Goal: Information Seeking & Learning: Learn about a topic

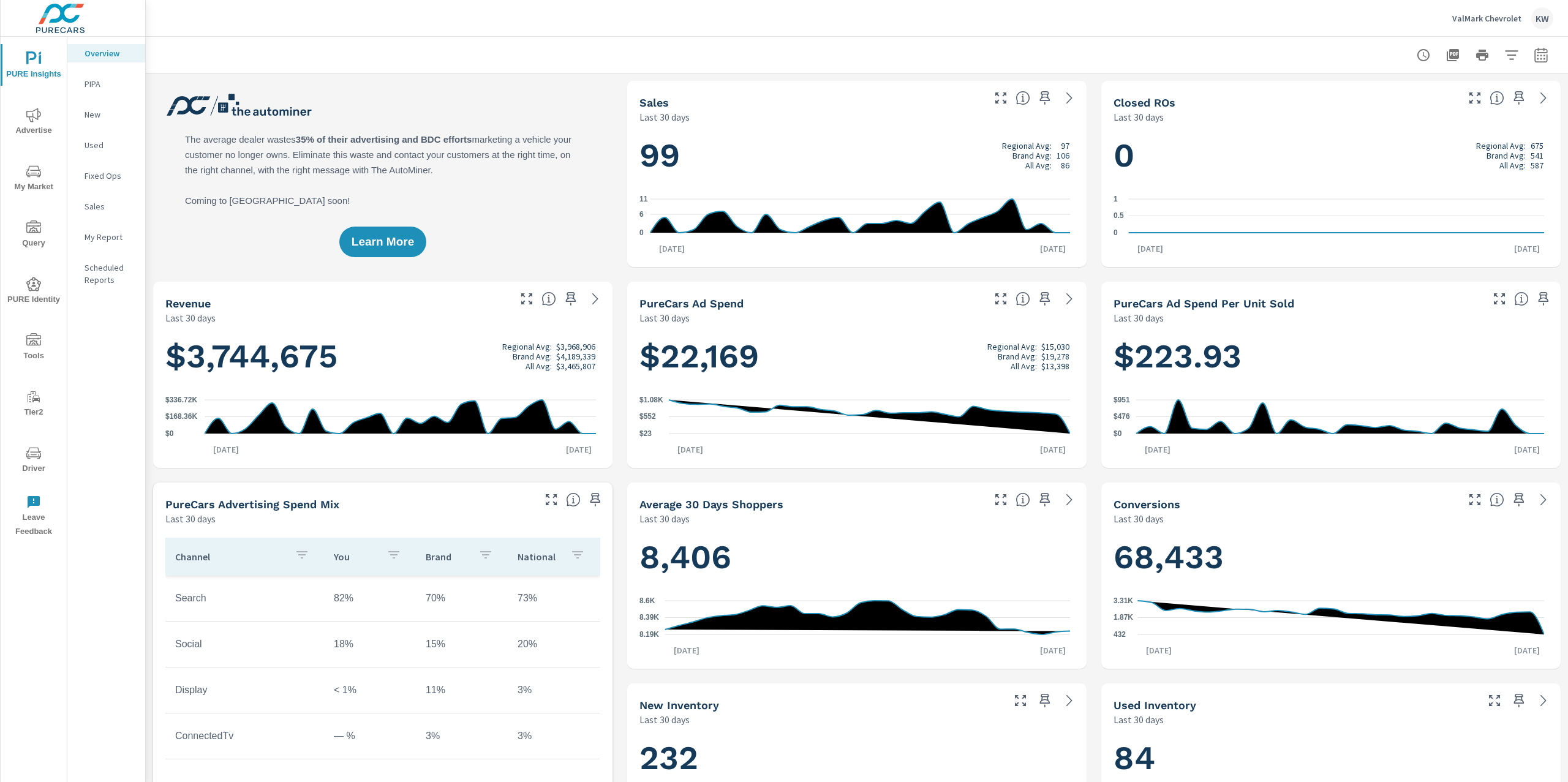
click at [37, 176] on icon "nav menu" at bounding box center [33, 171] width 15 height 15
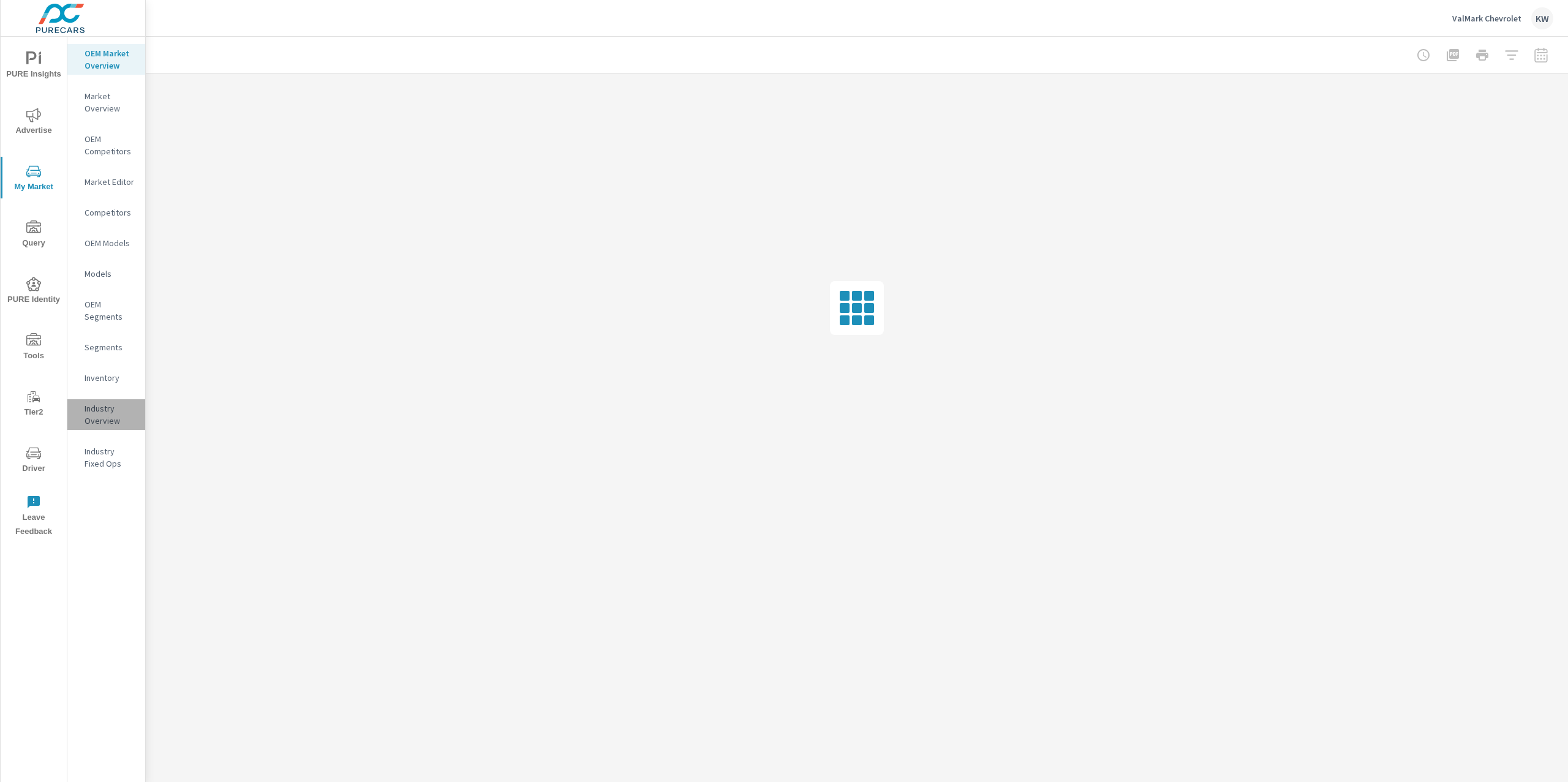
click at [116, 414] on p "Industry Overview" at bounding box center [110, 414] width 51 height 24
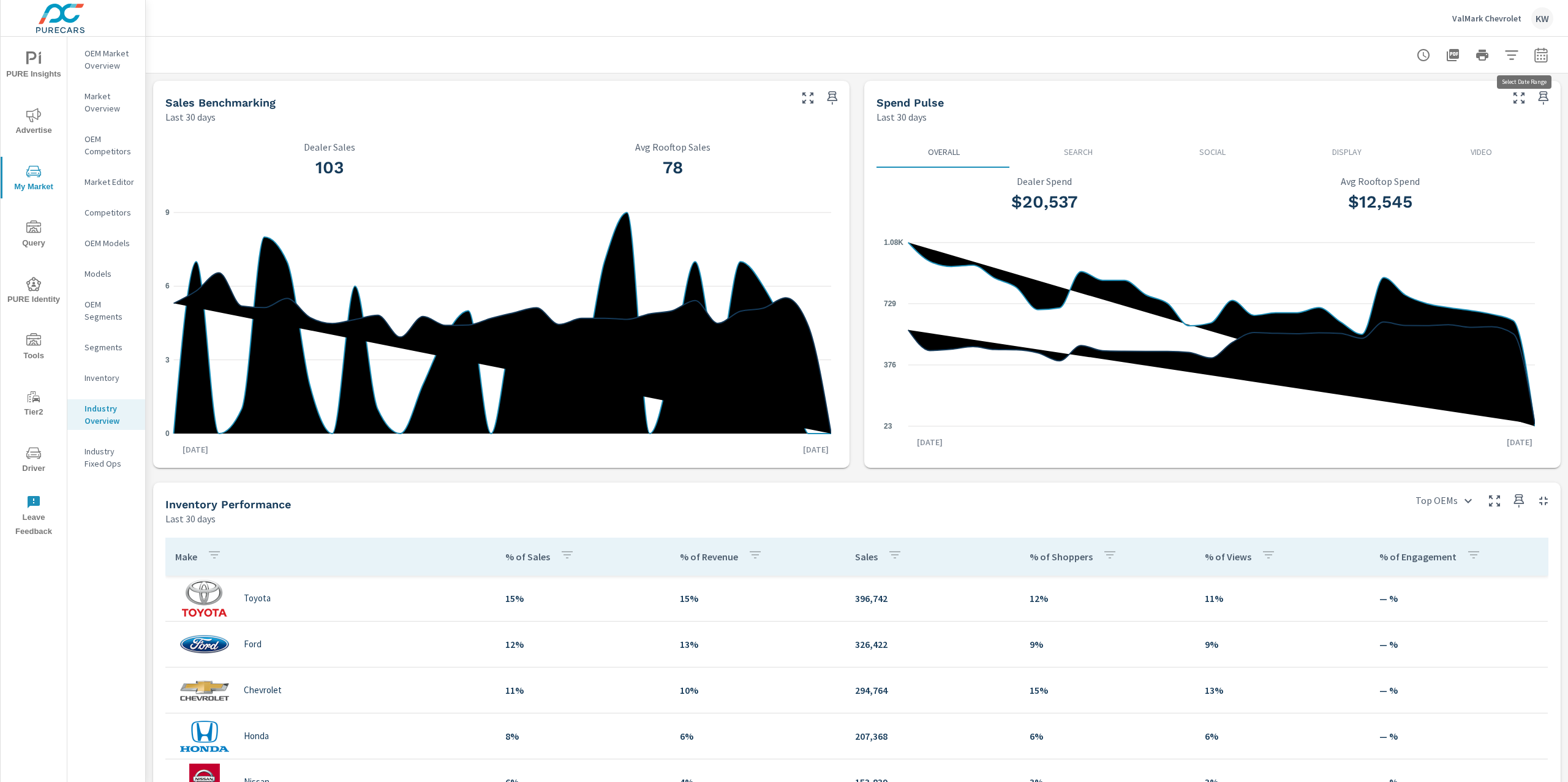
click at [1539, 56] on button "button" at bounding box center [1540, 54] width 24 height 24
click at [1472, 97] on select "Custom [DATE] Last week Last 7 days Last 14 days Last 30 days Last 45 days Last…" at bounding box center [1431, 105] width 123 height 24
click at [1369, 93] on select "Custom [DATE] Last week Last 7 days Last 14 days Last 30 days Last 45 days Last…" at bounding box center [1431, 105] width 123 height 24
select select "Last 60 days"
click at [1410, 141] on p "+ Add comparison" at bounding box center [1442, 137] width 157 height 15
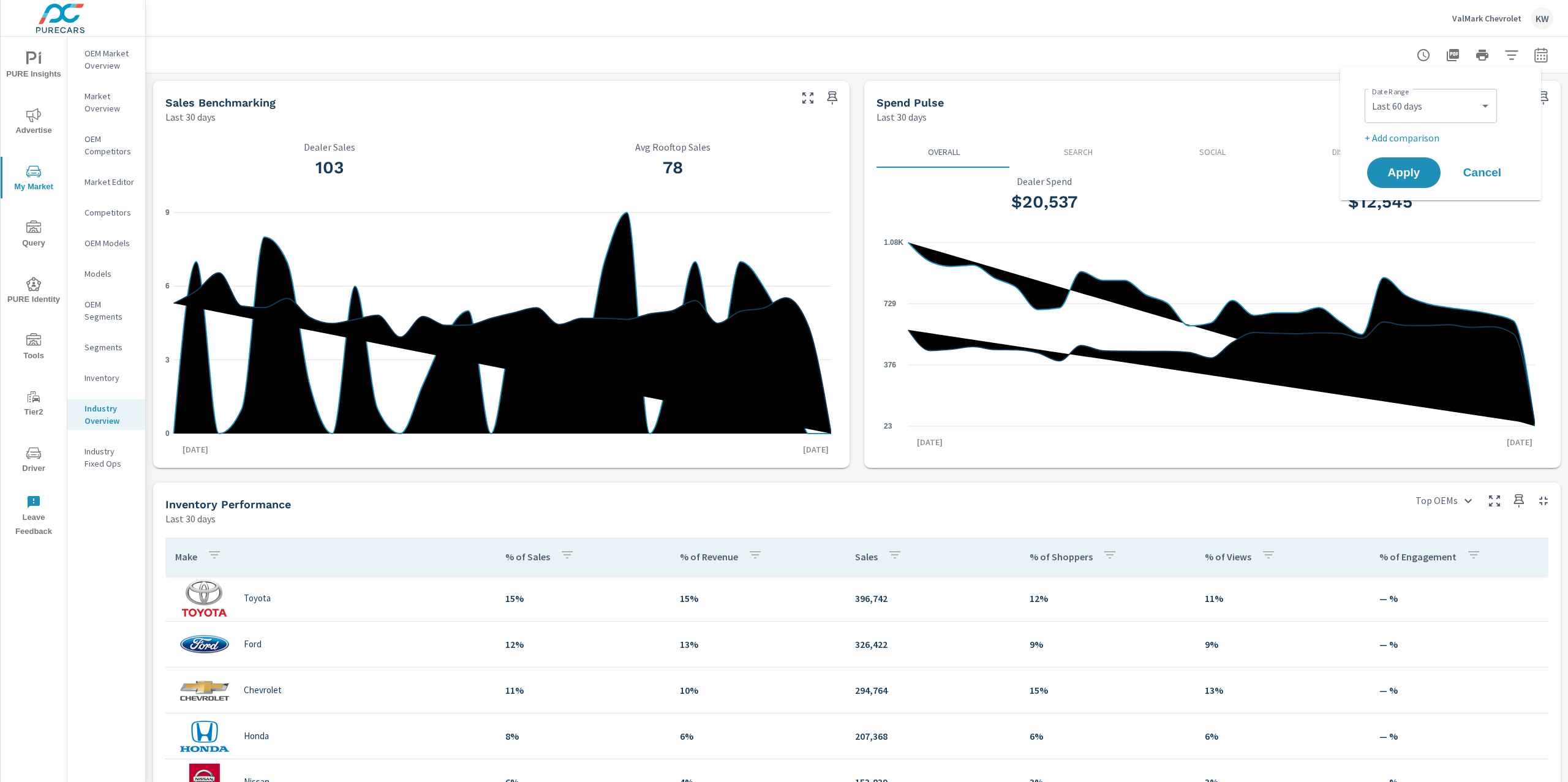
select select "Previous period"
click at [1405, 205] on span "Apply" at bounding box center [1403, 207] width 50 height 12
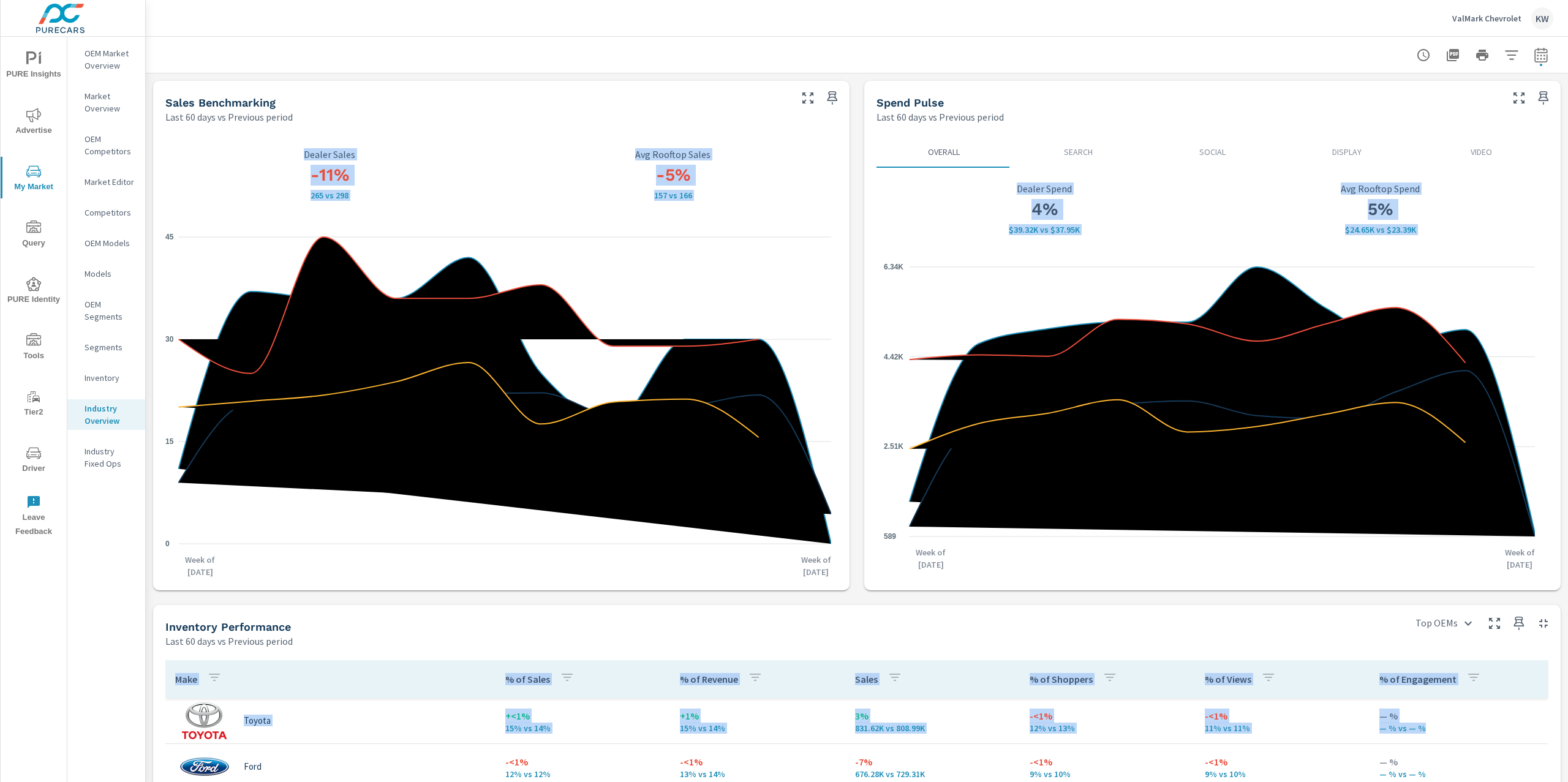
drag, startPoint x: 1567, startPoint y: 382, endPoint x: 1567, endPoint y: 16, distance: 366.0
click at [1567, 16] on div "ValMark Chevrolet KW Industry Overview ValMark Chevrolet Report date range: [DA…" at bounding box center [857, 391] width 1422 height 782
click at [1382, 102] on div "Spend Pulse" at bounding box center [1187, 103] width 623 height 14
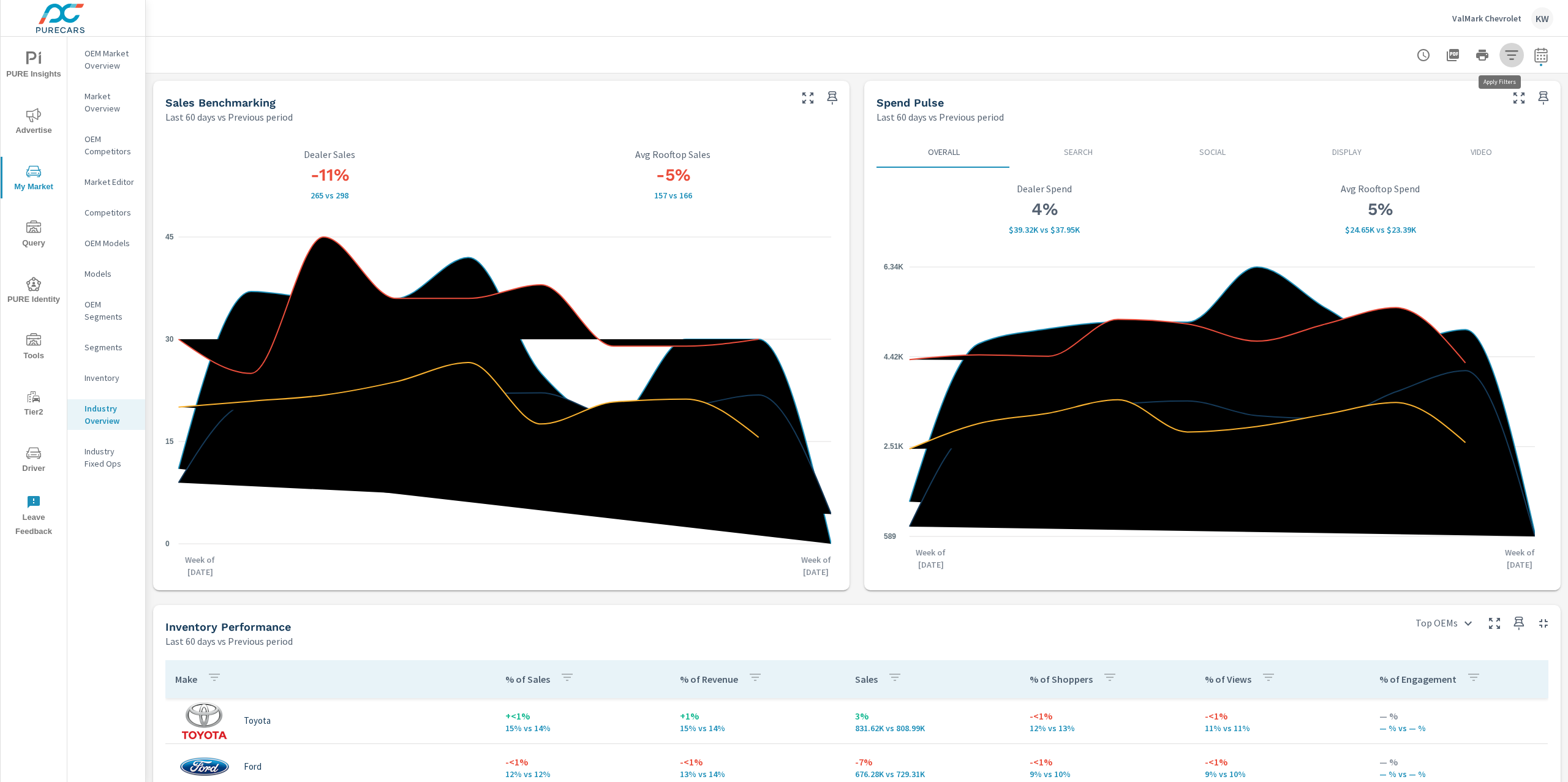
click at [1509, 60] on button "button" at bounding box center [1511, 54] width 24 height 24
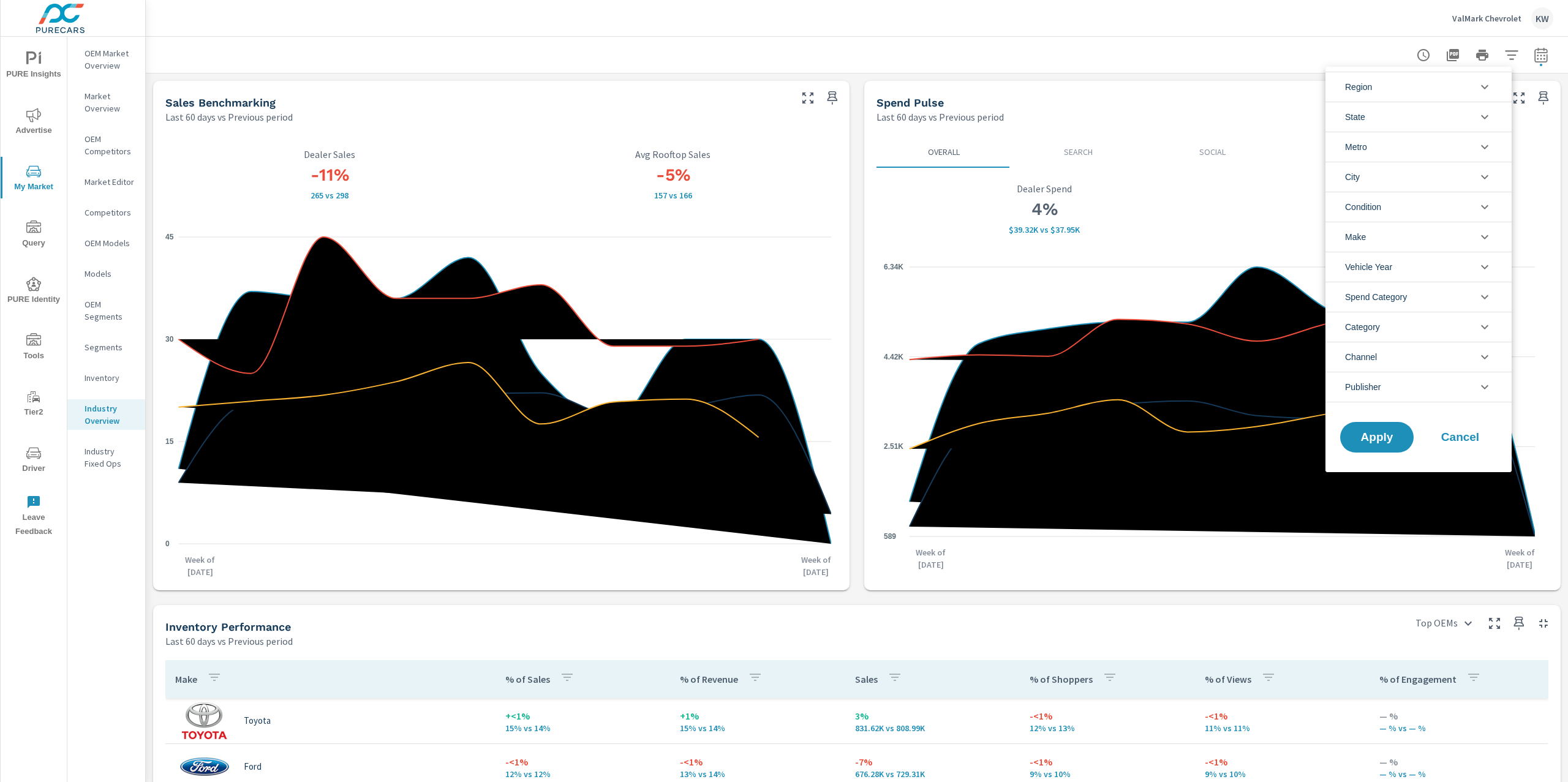
click at [1486, 146] on icon "filter options" at bounding box center [1484, 146] width 15 height 15
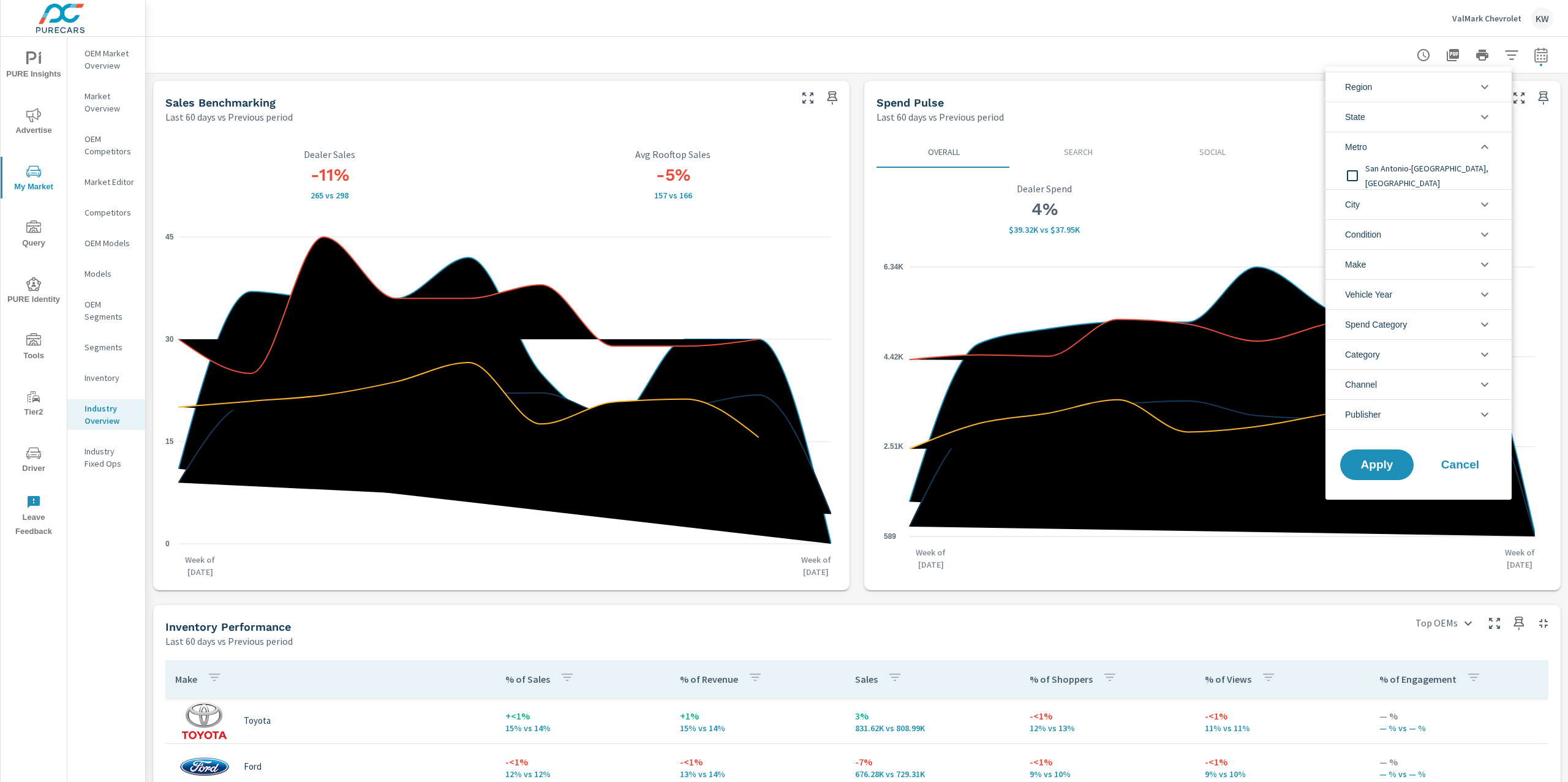
click at [1486, 146] on icon "filter options" at bounding box center [1484, 146] width 15 height 15
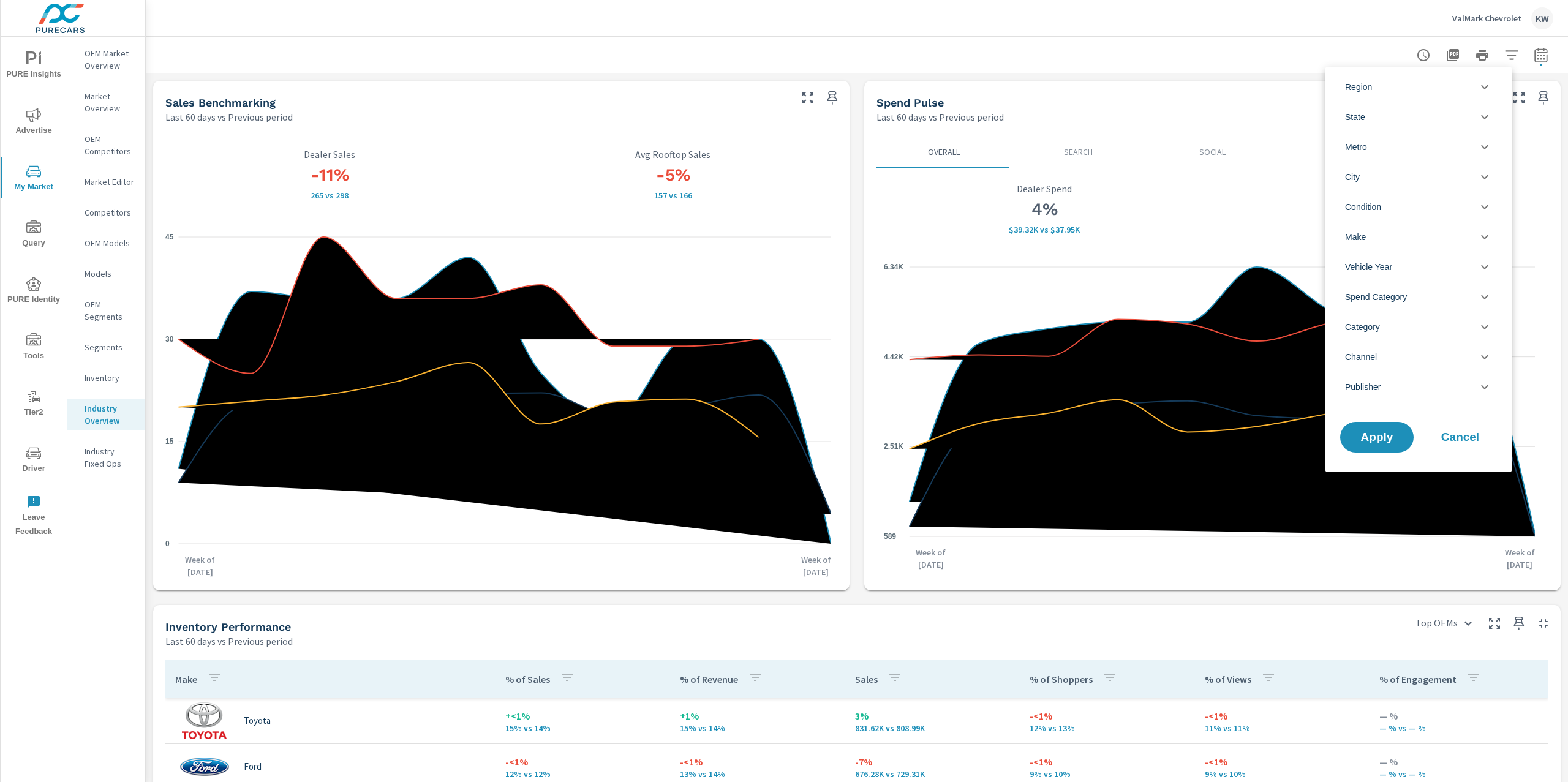
click at [1496, 173] on li "City" at bounding box center [1418, 176] width 186 height 30
click at [1489, 176] on icon "filter options" at bounding box center [1484, 176] width 15 height 15
drag, startPoint x: 1537, startPoint y: 435, endPoint x: 1541, endPoint y: 444, distance: 9.8
click at [1538, 437] on div at bounding box center [784, 391] width 1568 height 782
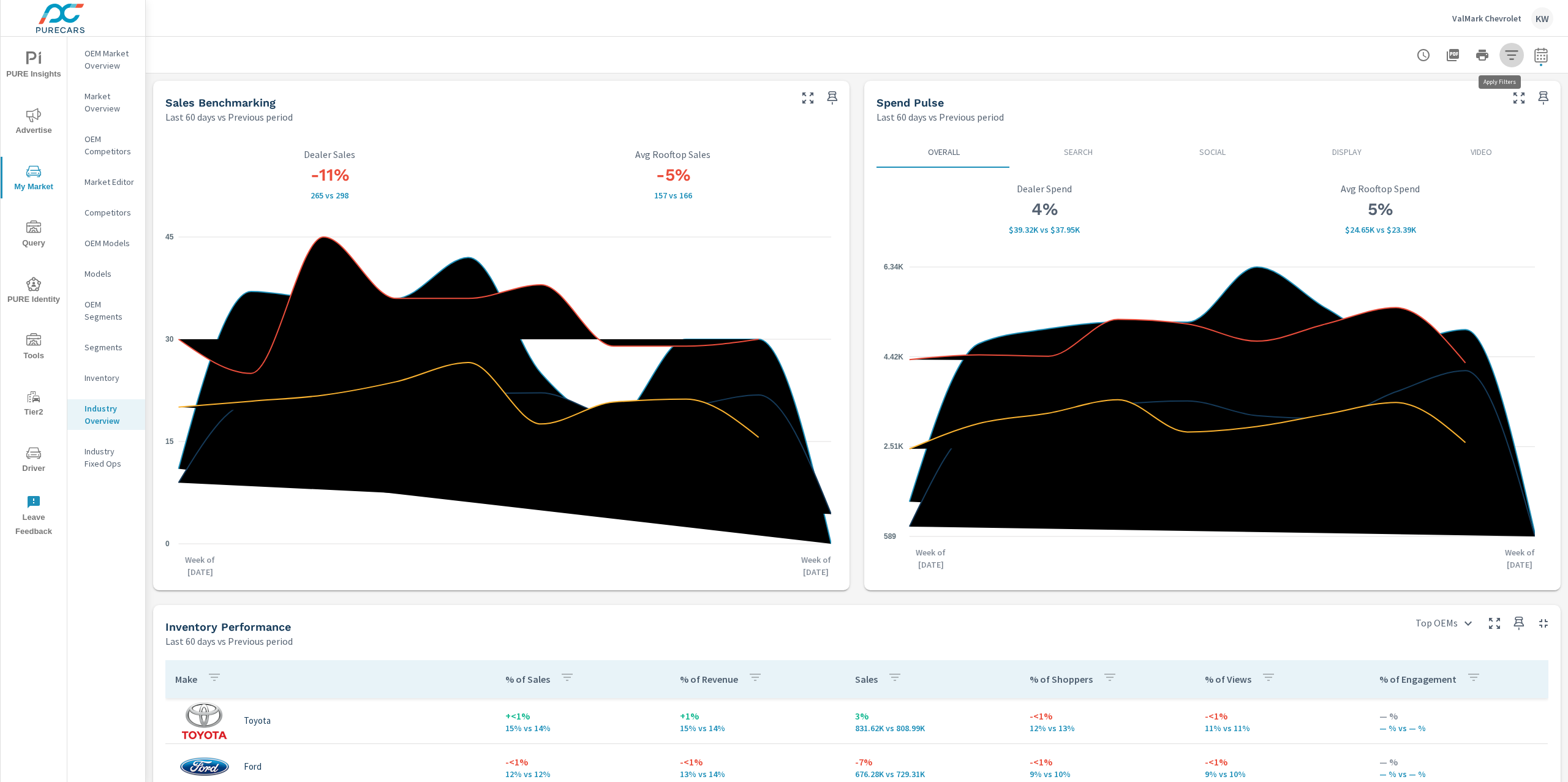
click at [1504, 59] on icon "button" at bounding box center [1511, 54] width 15 height 15
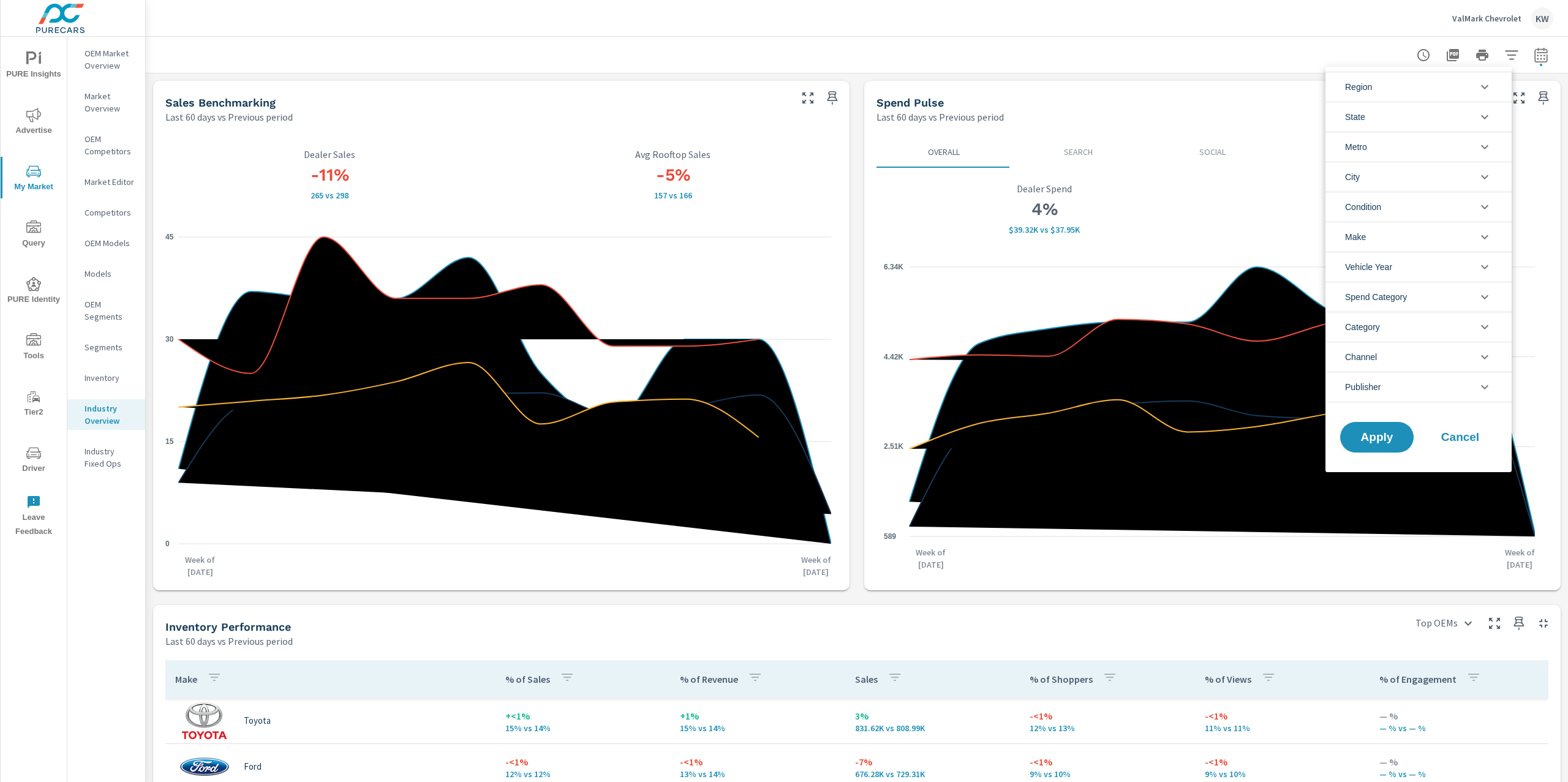
click at [1490, 146] on icon "filter options" at bounding box center [1484, 146] width 15 height 15
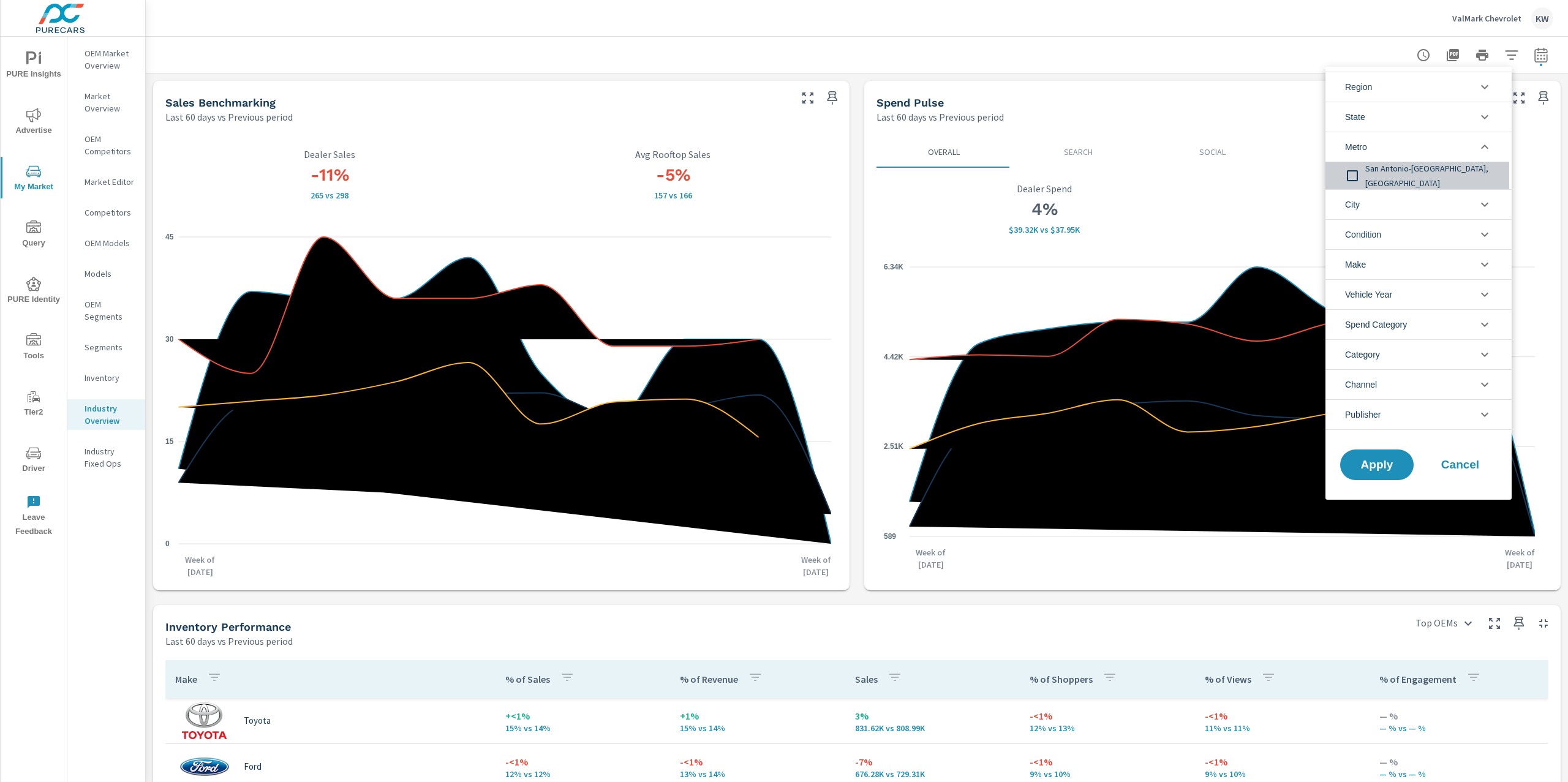
click at [1352, 176] on input "filter options" at bounding box center [1352, 176] width 26 height 26
click at [1373, 476] on button "Apply" at bounding box center [1376, 465] width 76 height 32
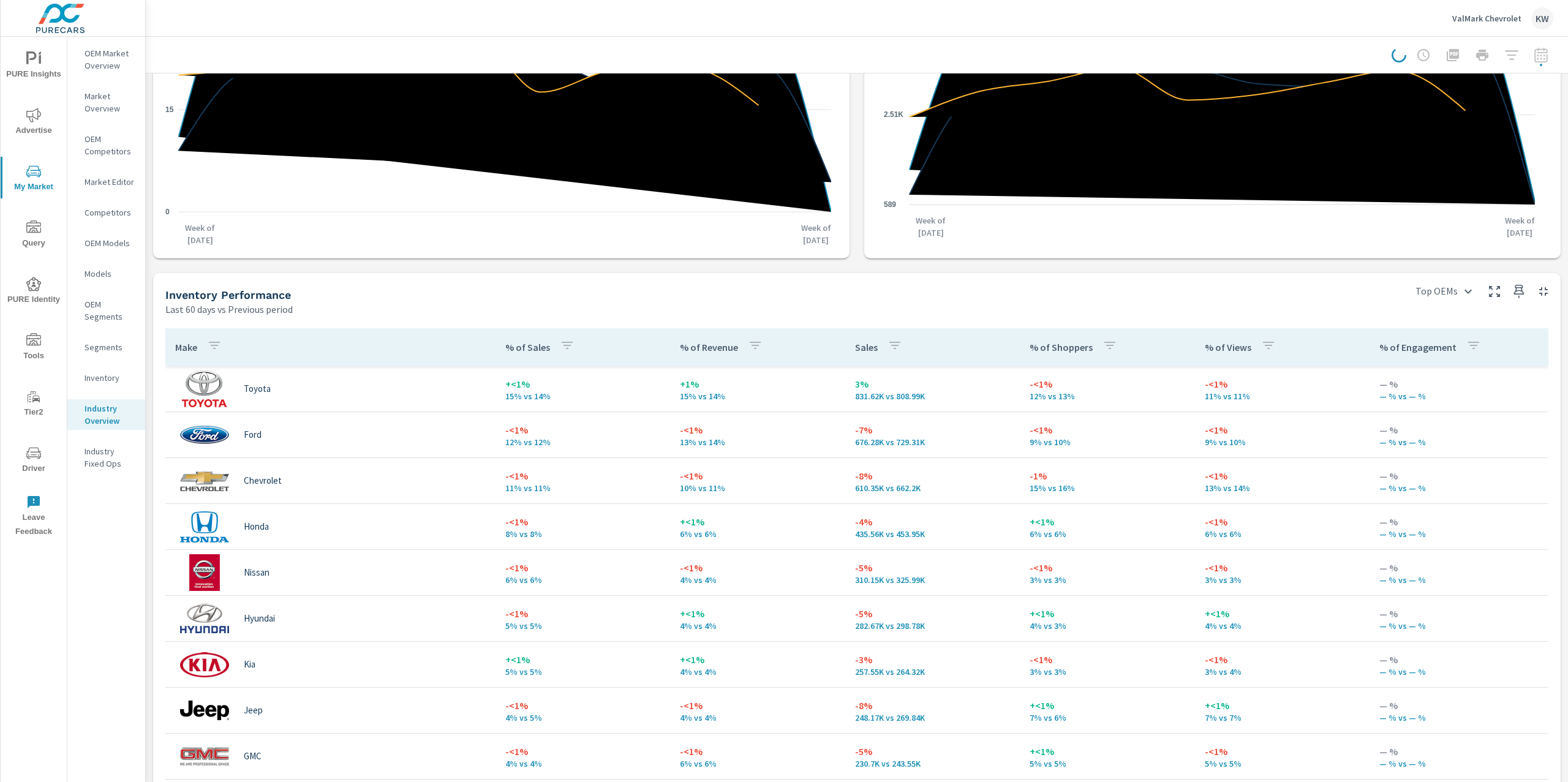
scroll to position [333, 0]
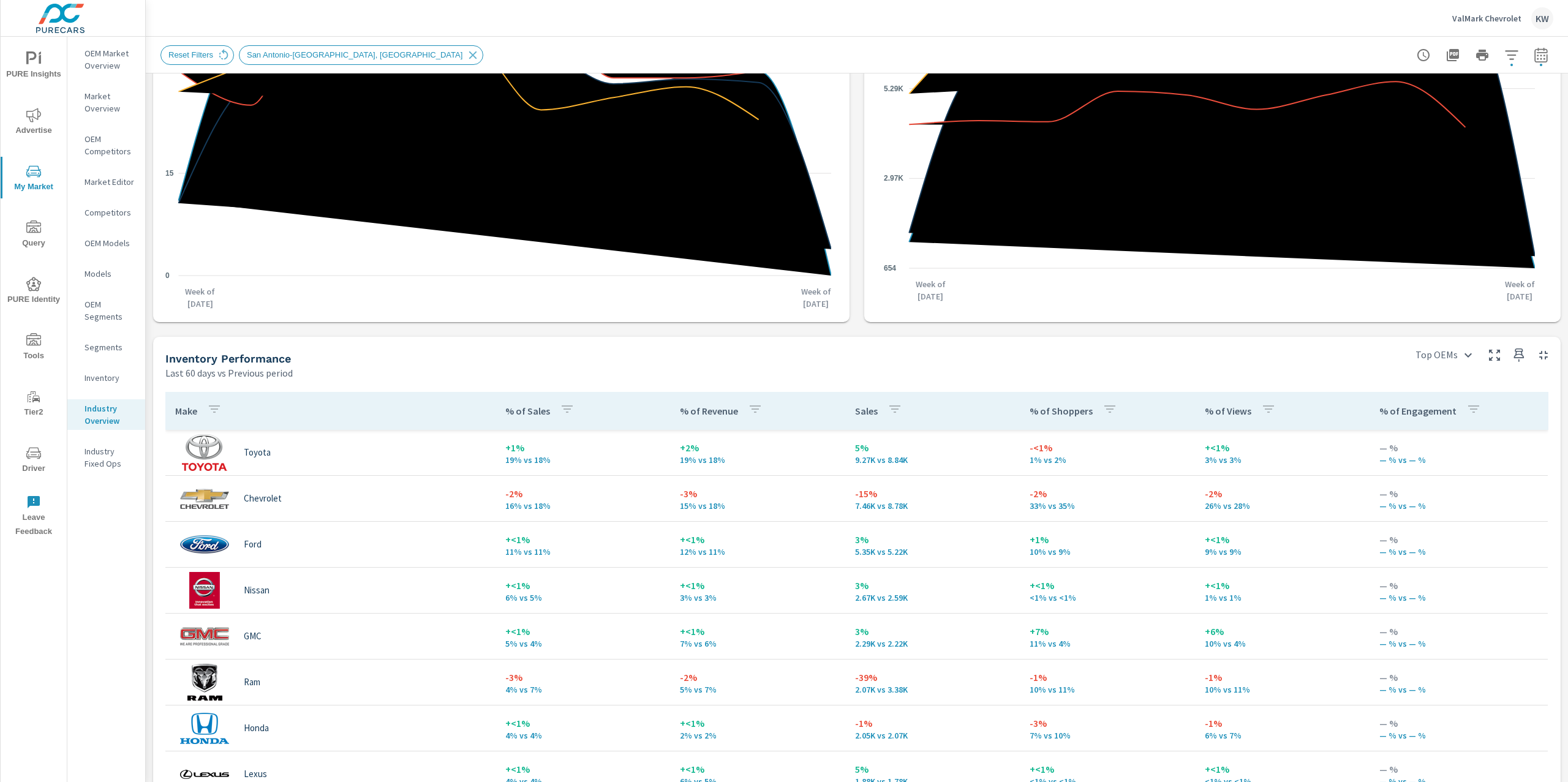
scroll to position [422, 0]
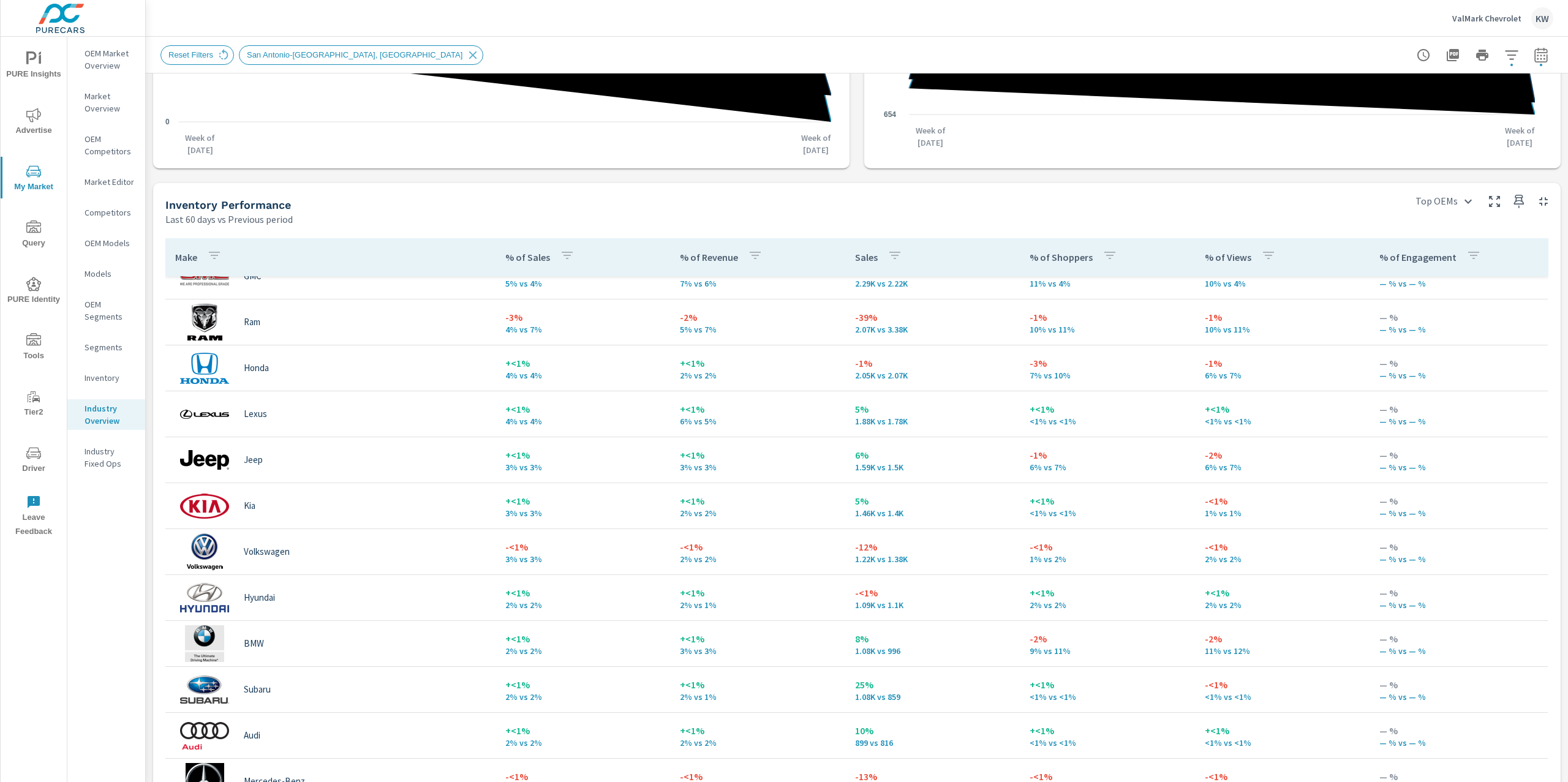
scroll to position [218, 0]
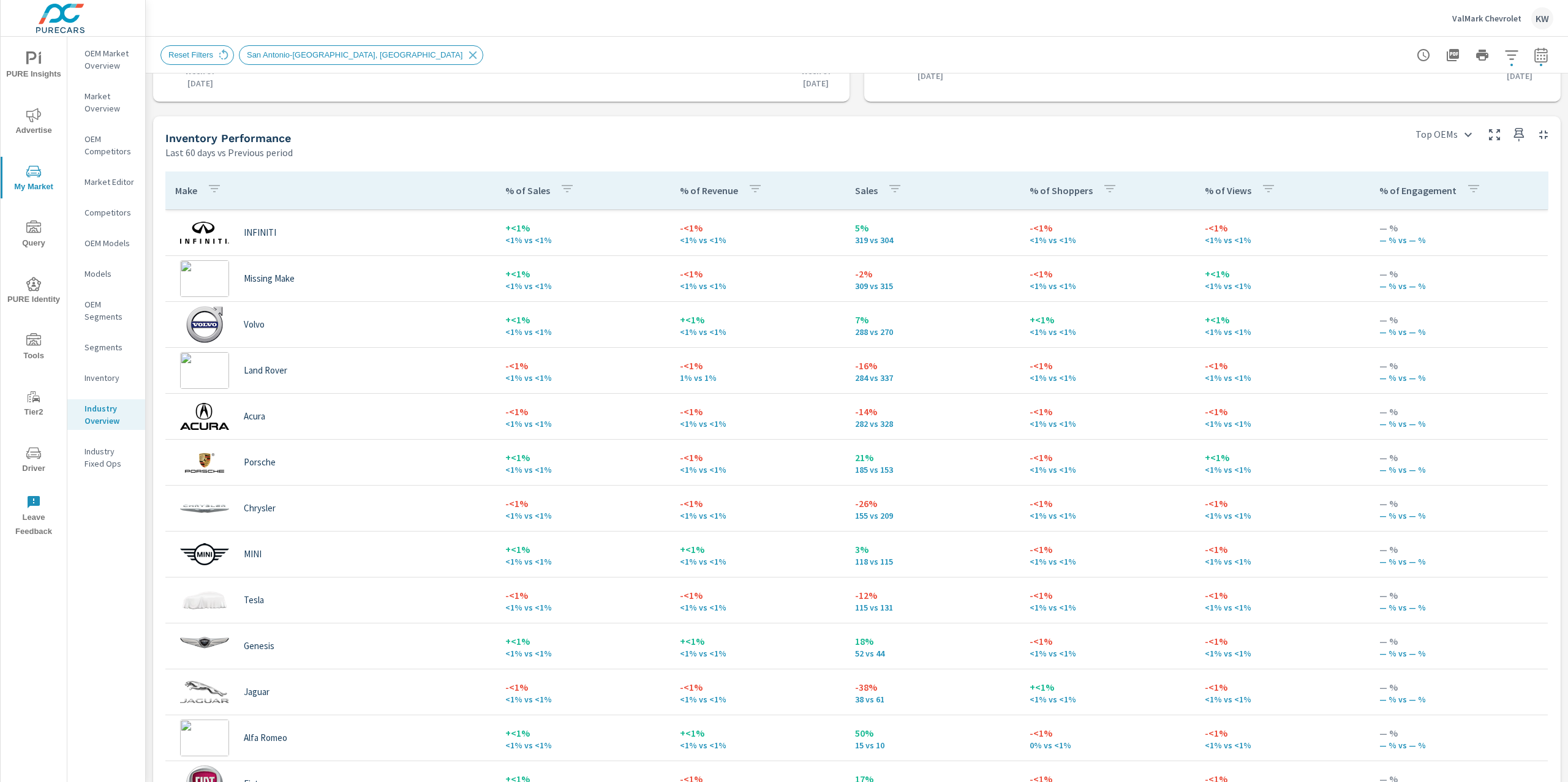
scroll to position [441, 0]
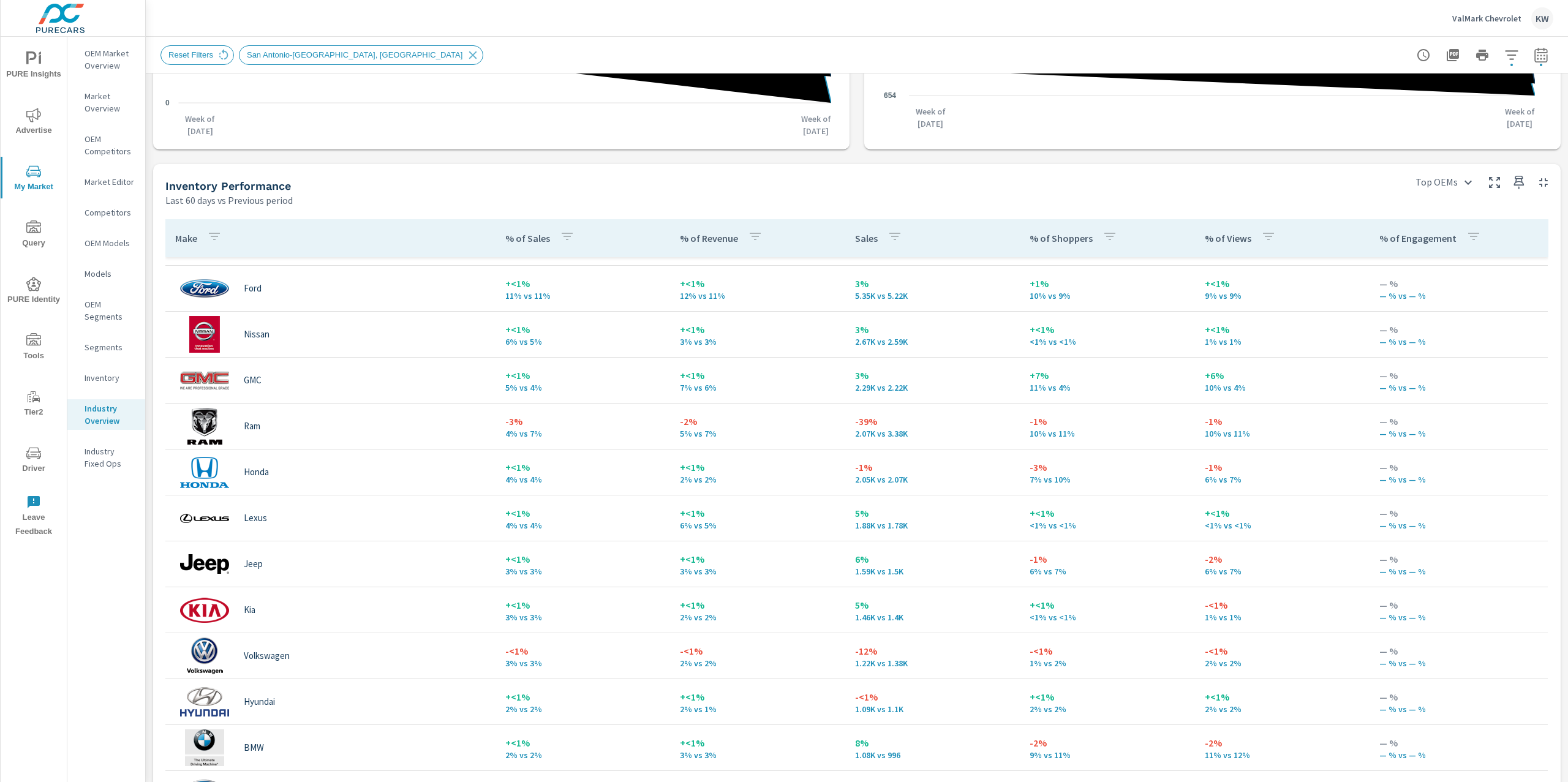
scroll to position [21, 0]
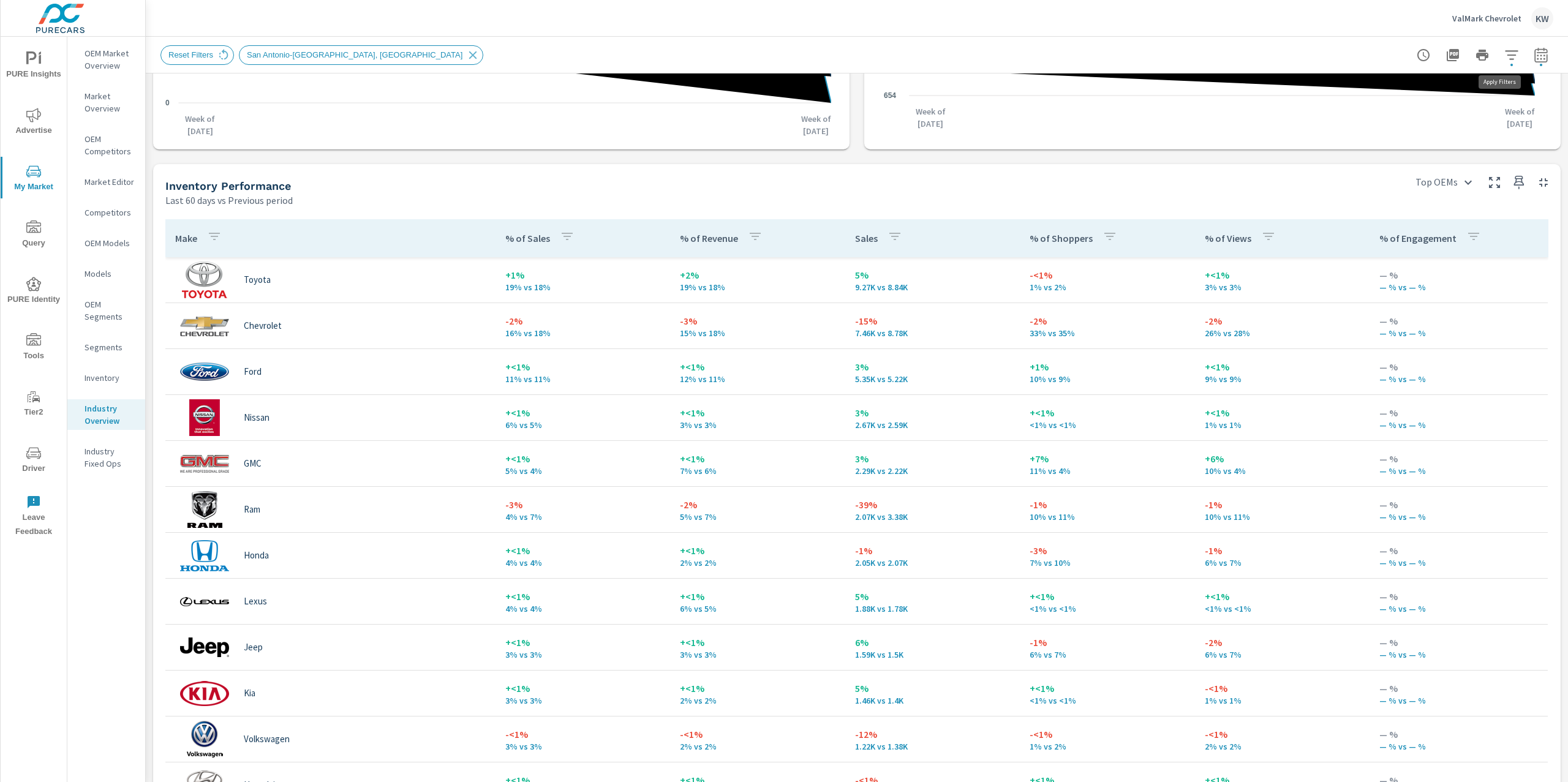
click at [1504, 57] on icon "button" at bounding box center [1511, 54] width 15 height 15
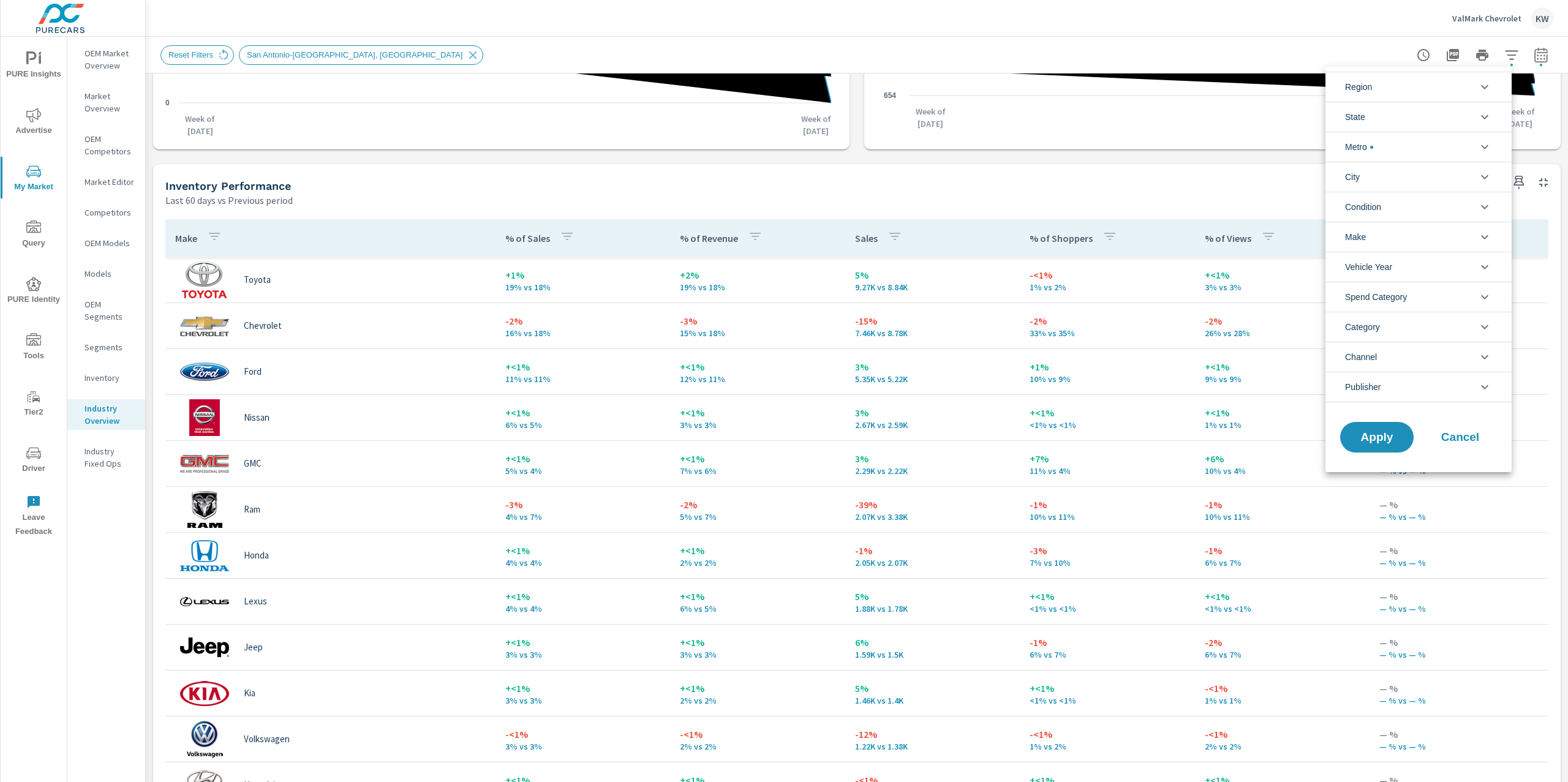
click at [1487, 89] on icon "filter options" at bounding box center [1484, 87] width 15 height 15
click at [1487, 89] on icon "filter options" at bounding box center [1484, 87] width 8 height 4
click at [1482, 143] on icon "filter options" at bounding box center [1484, 146] width 15 height 15
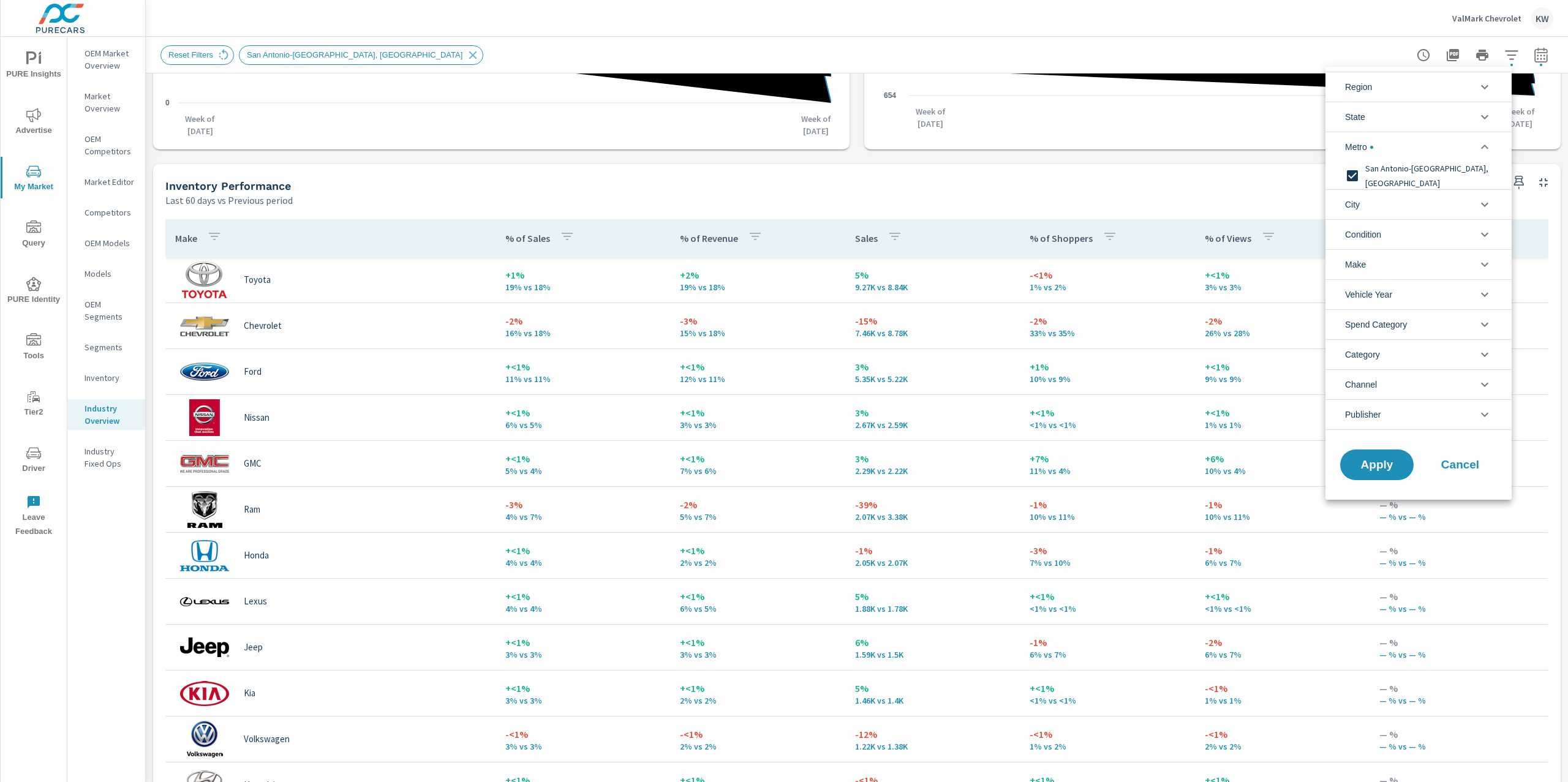
click at [1354, 176] on input "filter options" at bounding box center [1352, 176] width 26 height 26
click at [1482, 241] on icon "filter options" at bounding box center [1484, 234] width 15 height 15
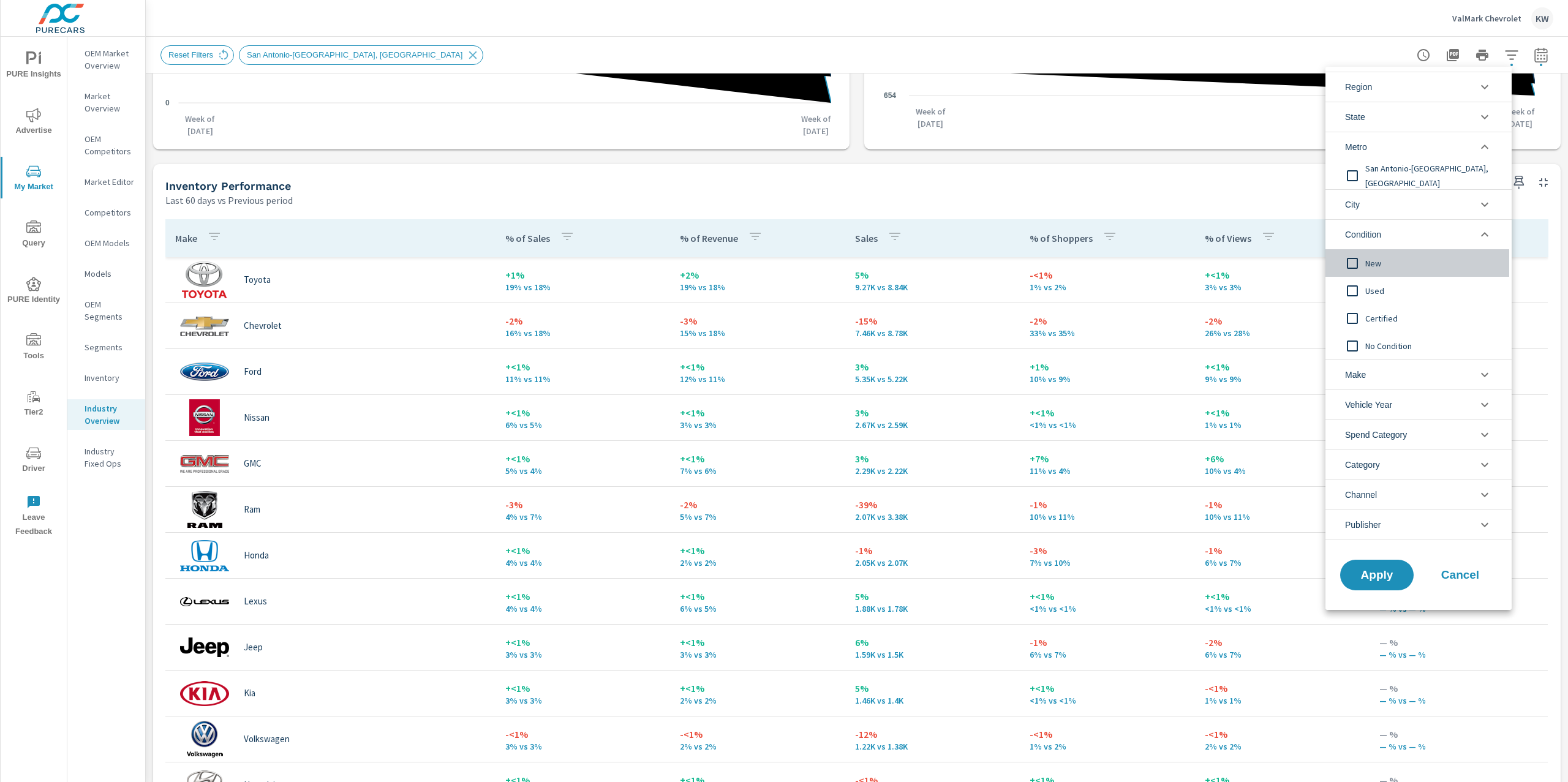
click at [1352, 260] on input "filter options" at bounding box center [1352, 263] width 26 height 26
click at [1380, 580] on span "Apply" at bounding box center [1377, 576] width 50 height 12
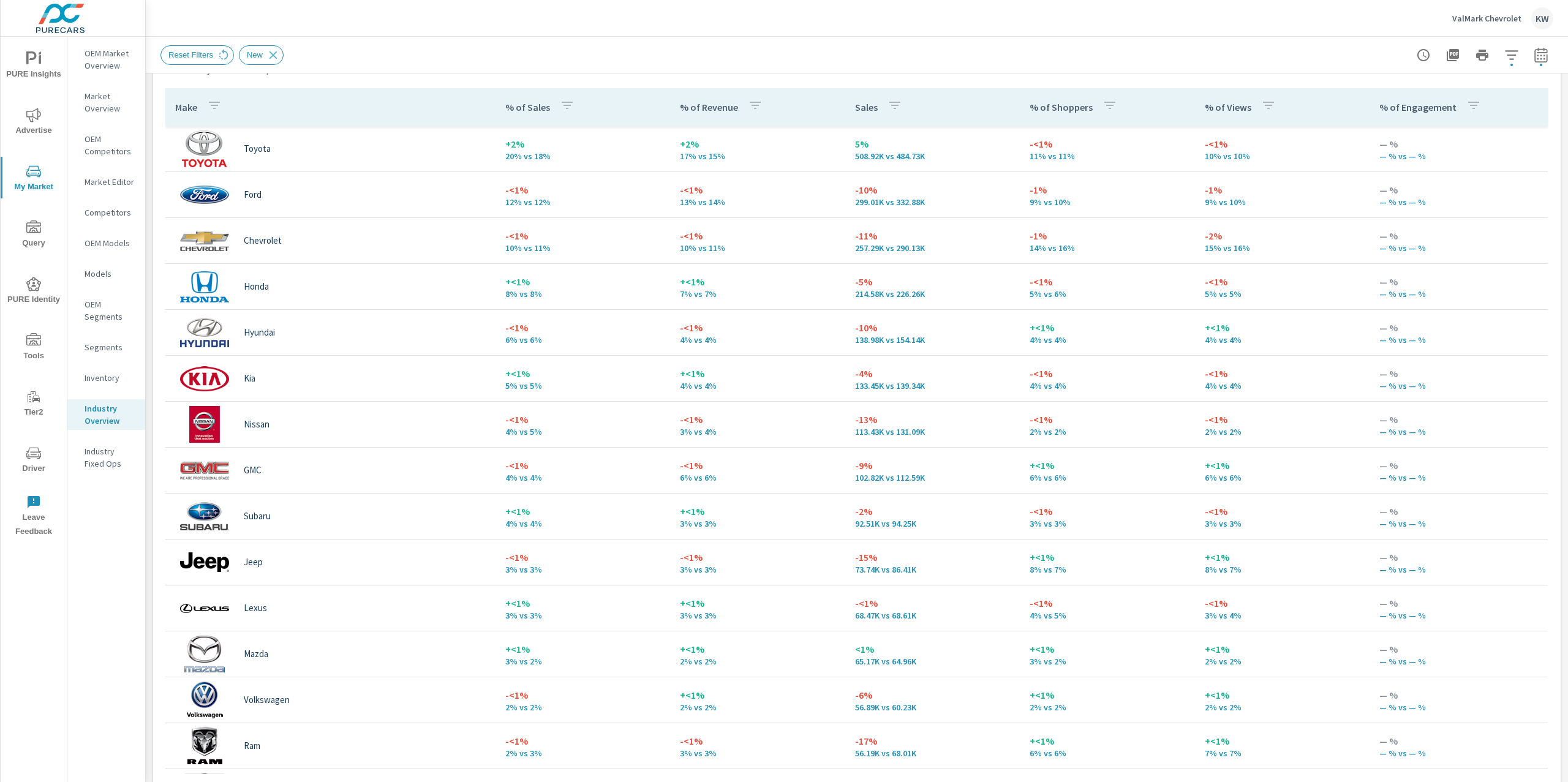
scroll to position [567, 0]
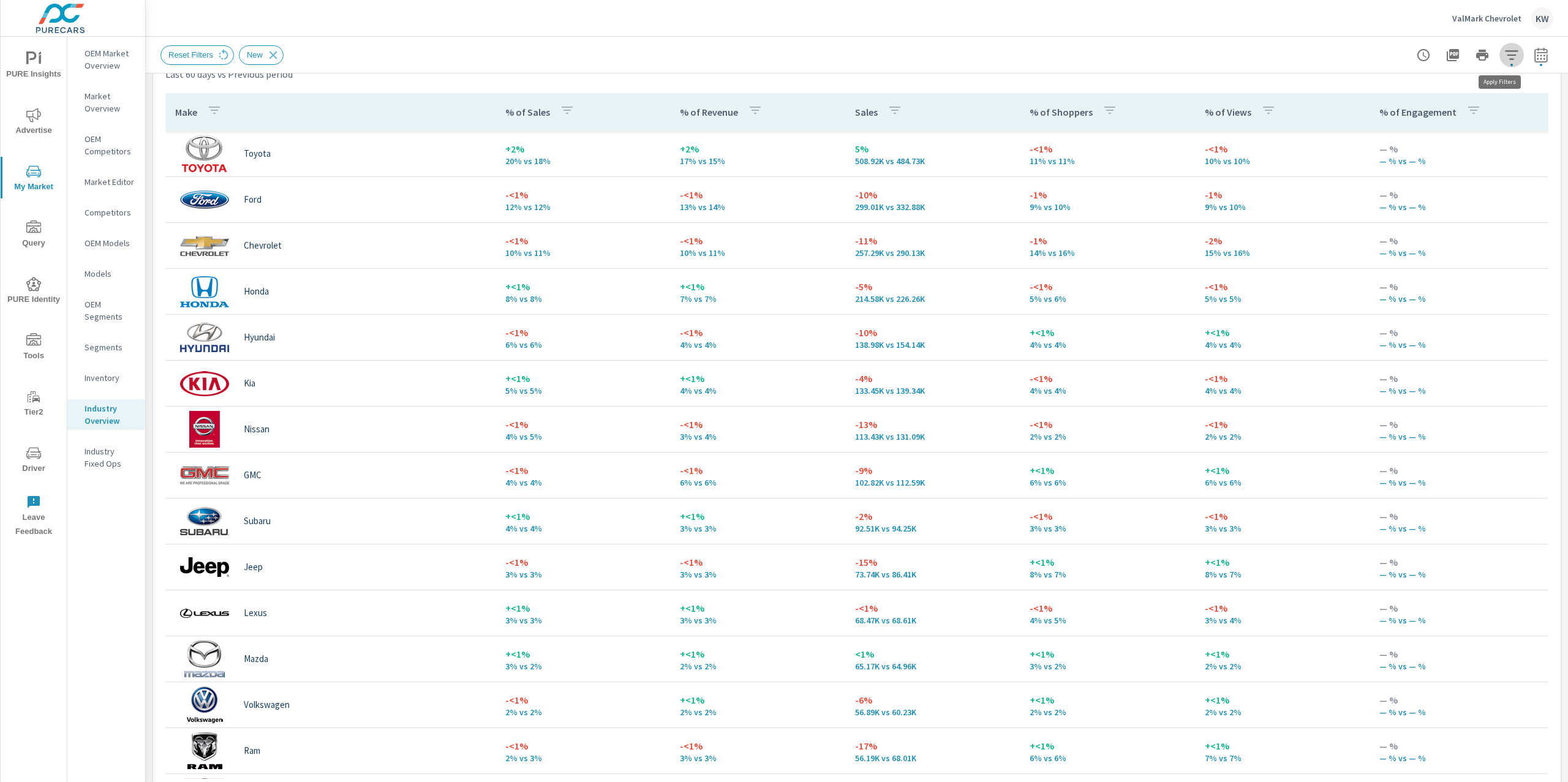
click at [1504, 60] on icon "button" at bounding box center [1511, 54] width 15 height 15
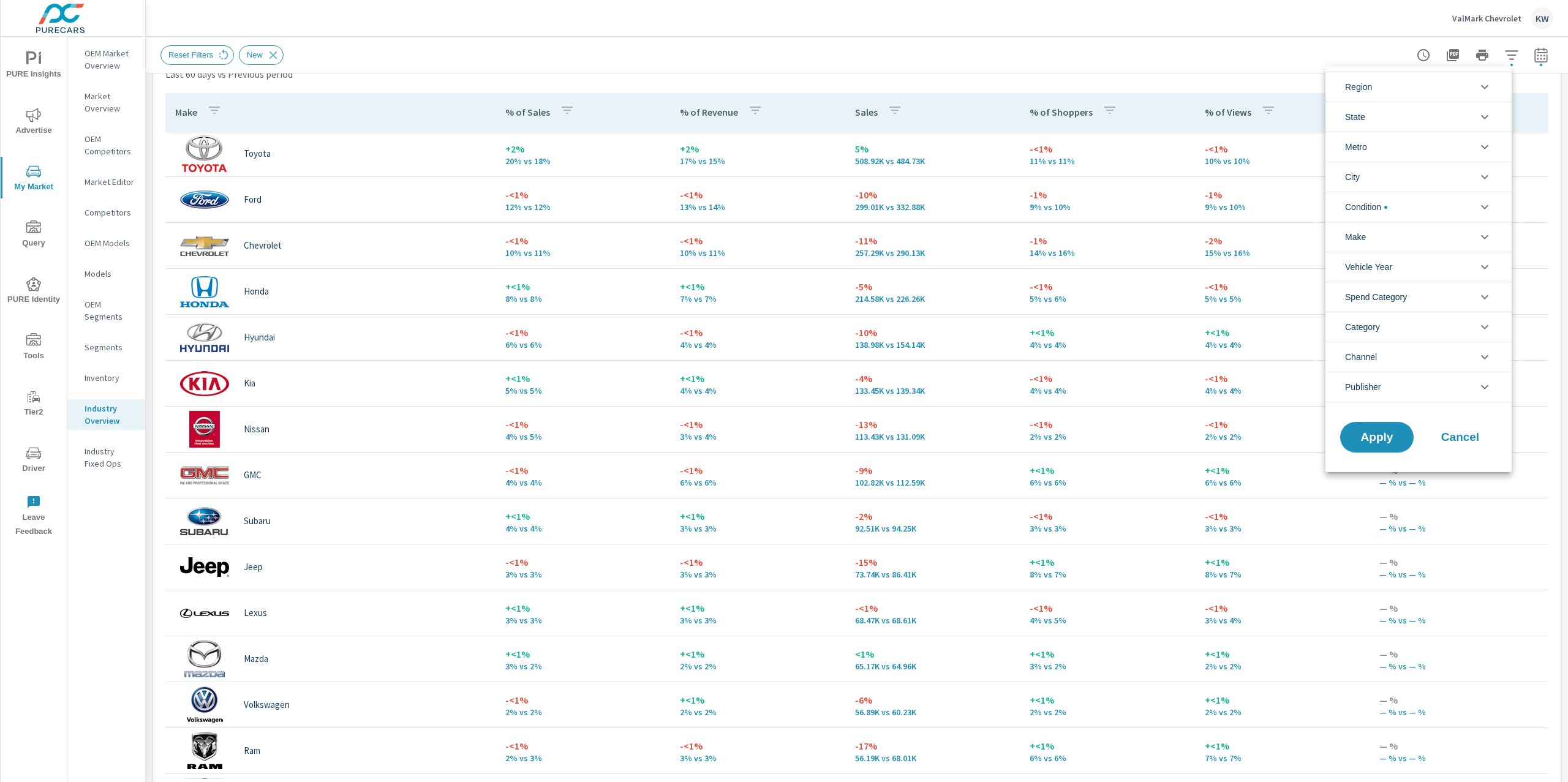
click at [1484, 148] on icon "filter options" at bounding box center [1484, 147] width 8 height 4
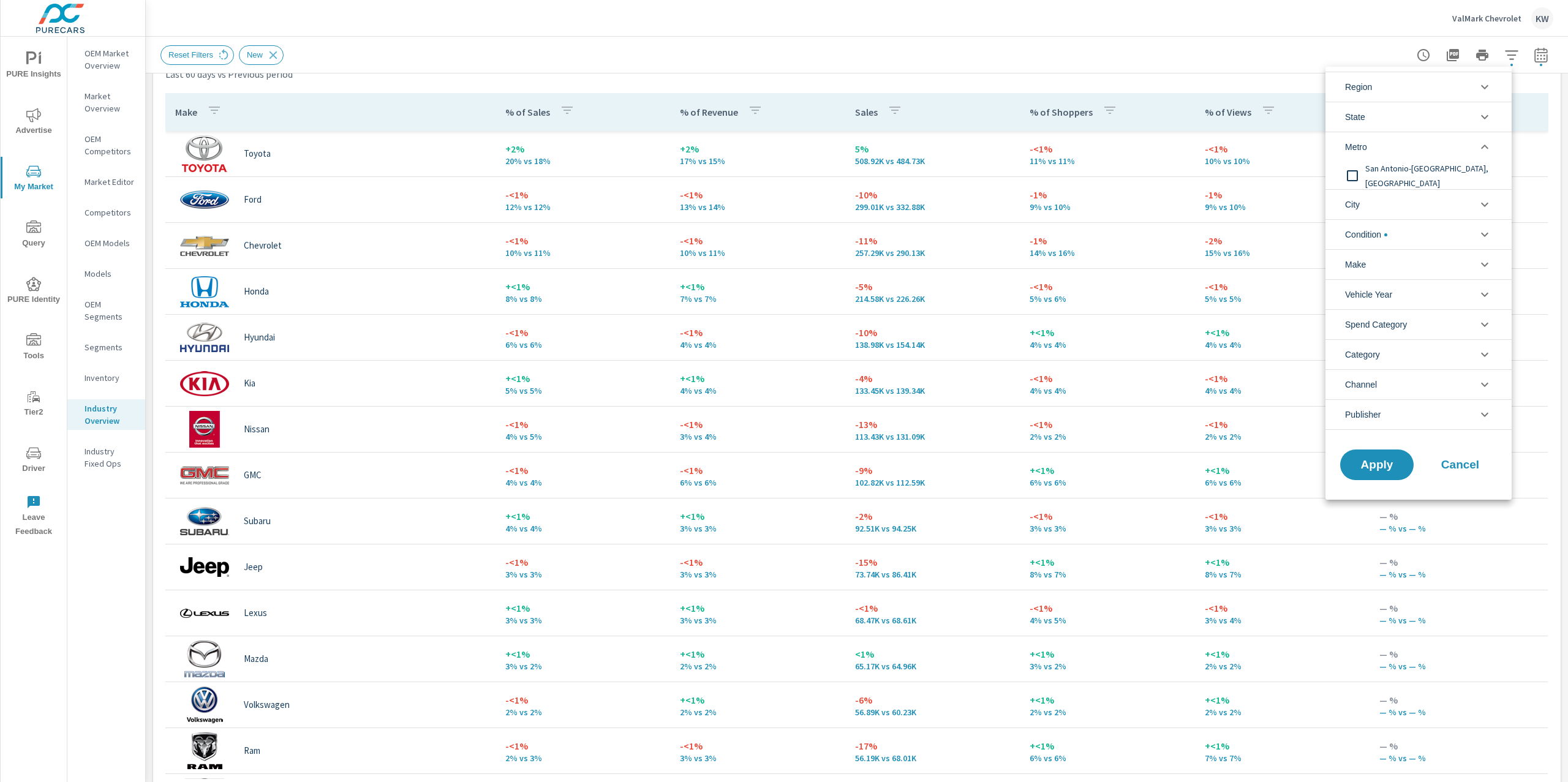
click at [1350, 178] on input "filter options" at bounding box center [1352, 176] width 26 height 26
click at [1395, 469] on span "Apply" at bounding box center [1377, 465] width 50 height 12
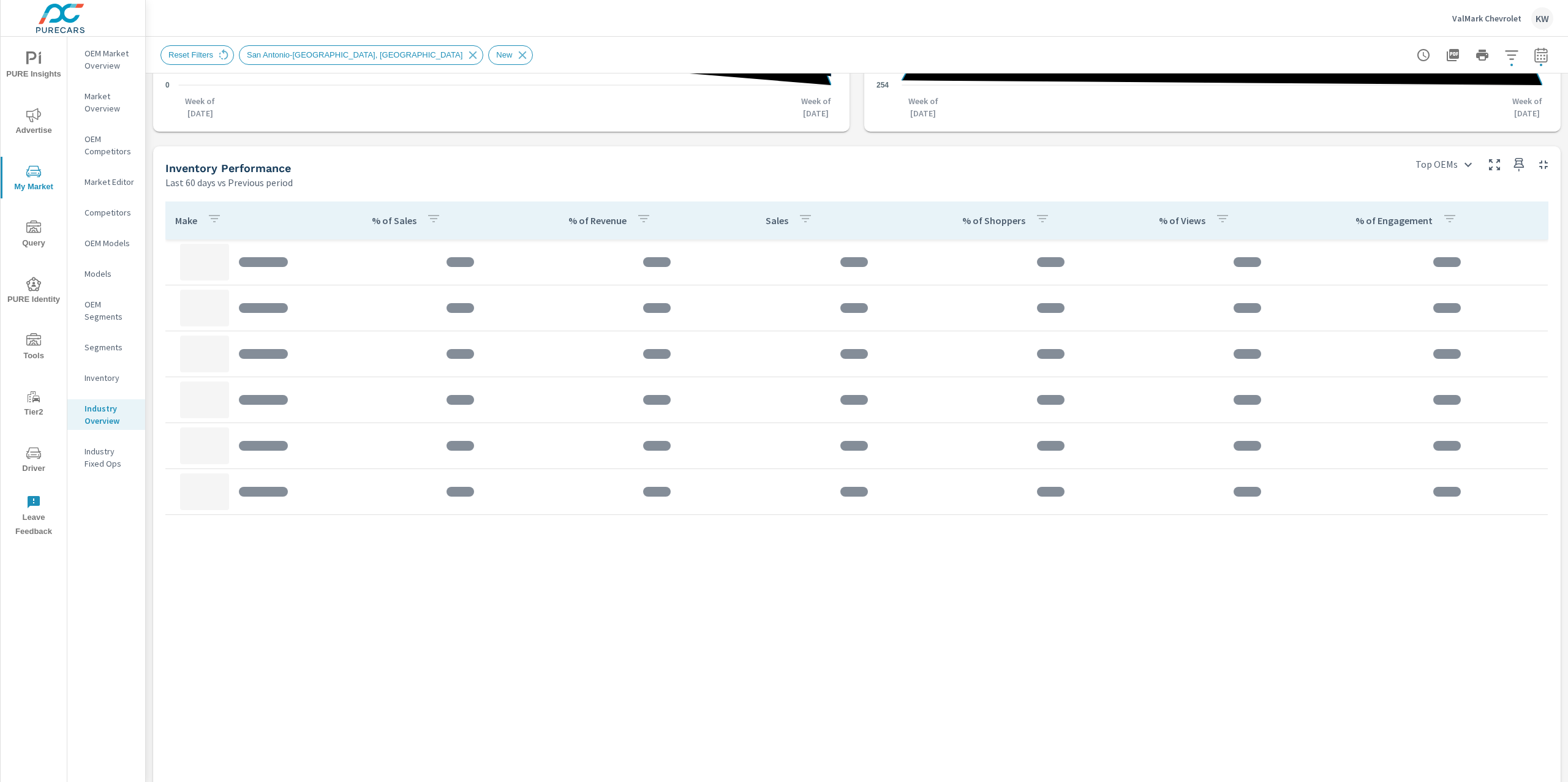
scroll to position [462, 0]
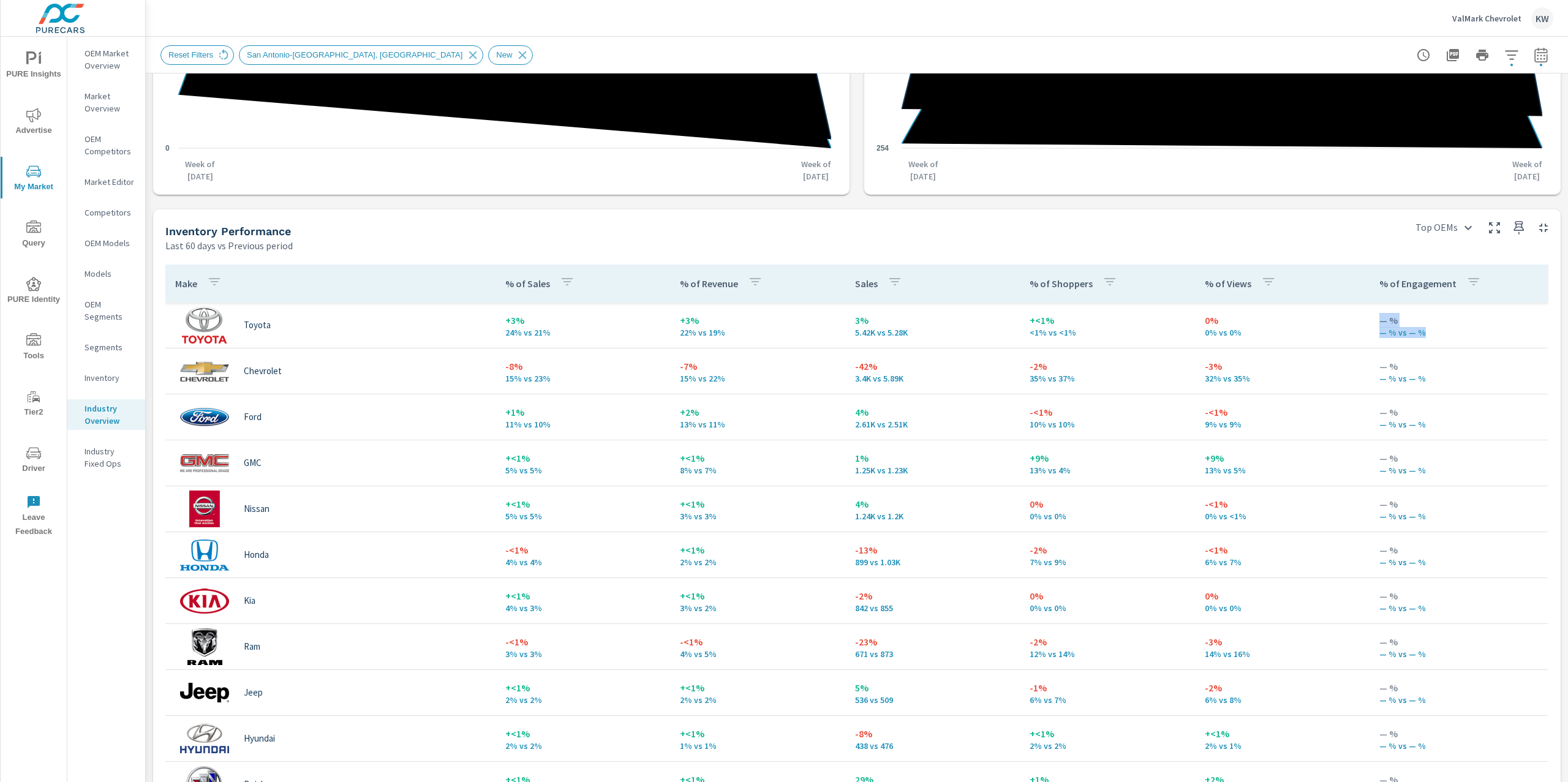
drag, startPoint x: 1567, startPoint y: 340, endPoint x: 1567, endPoint y: 303, distance: 37.0
click at [1567, 303] on div "Industry Overview ValMark Chevrolet Report date range: [DATE] - [DATE] vs [DATE…" at bounding box center [857, 409] width 1422 height 746
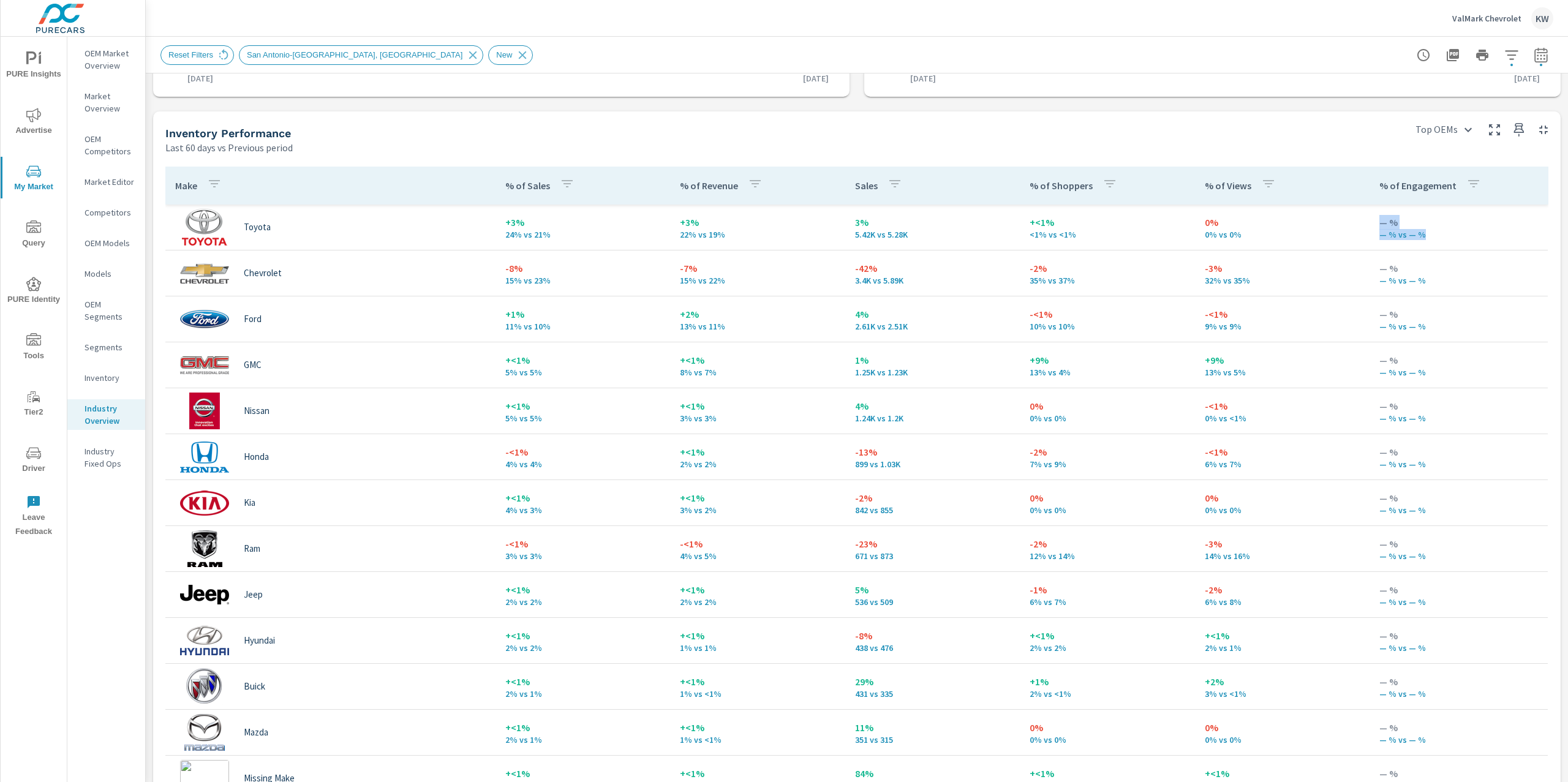
scroll to position [495, 0]
click at [1504, 56] on icon "button" at bounding box center [1511, 54] width 15 height 15
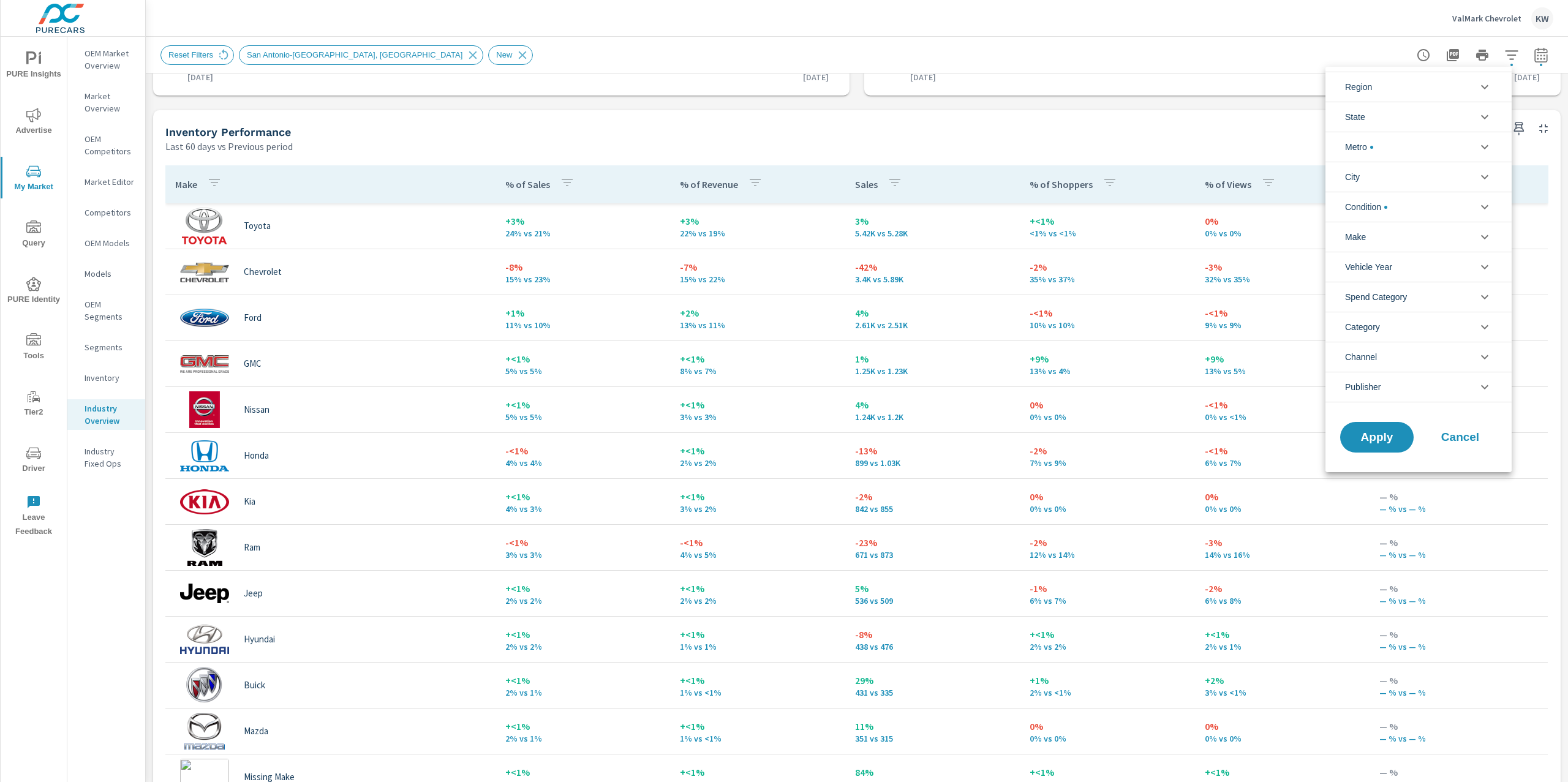
click at [1486, 147] on icon "filter options" at bounding box center [1484, 147] width 8 height 4
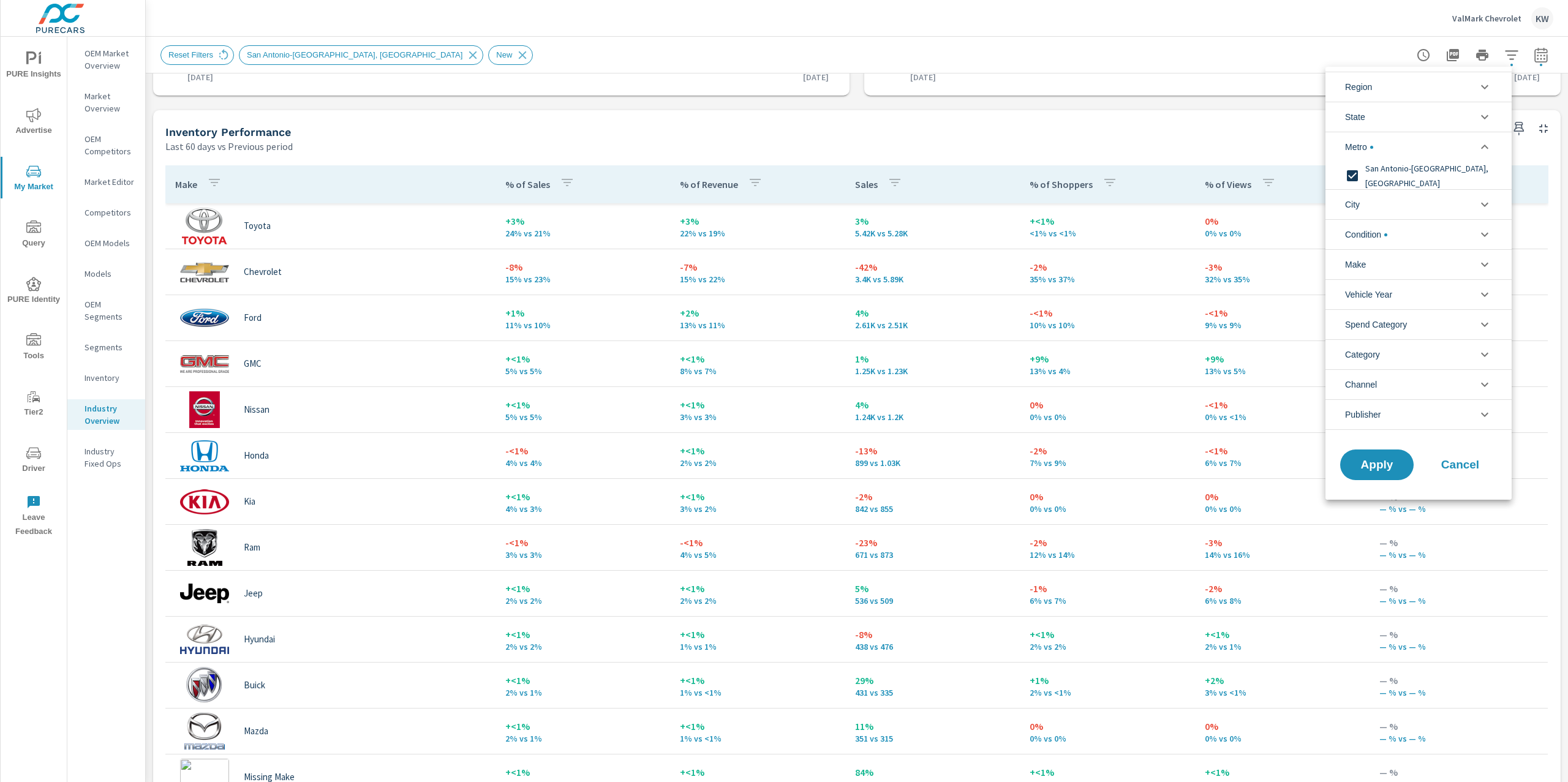
click at [1482, 207] on icon "filter options" at bounding box center [1484, 204] width 15 height 15
click at [1487, 384] on icon "filter options" at bounding box center [1484, 382] width 15 height 15
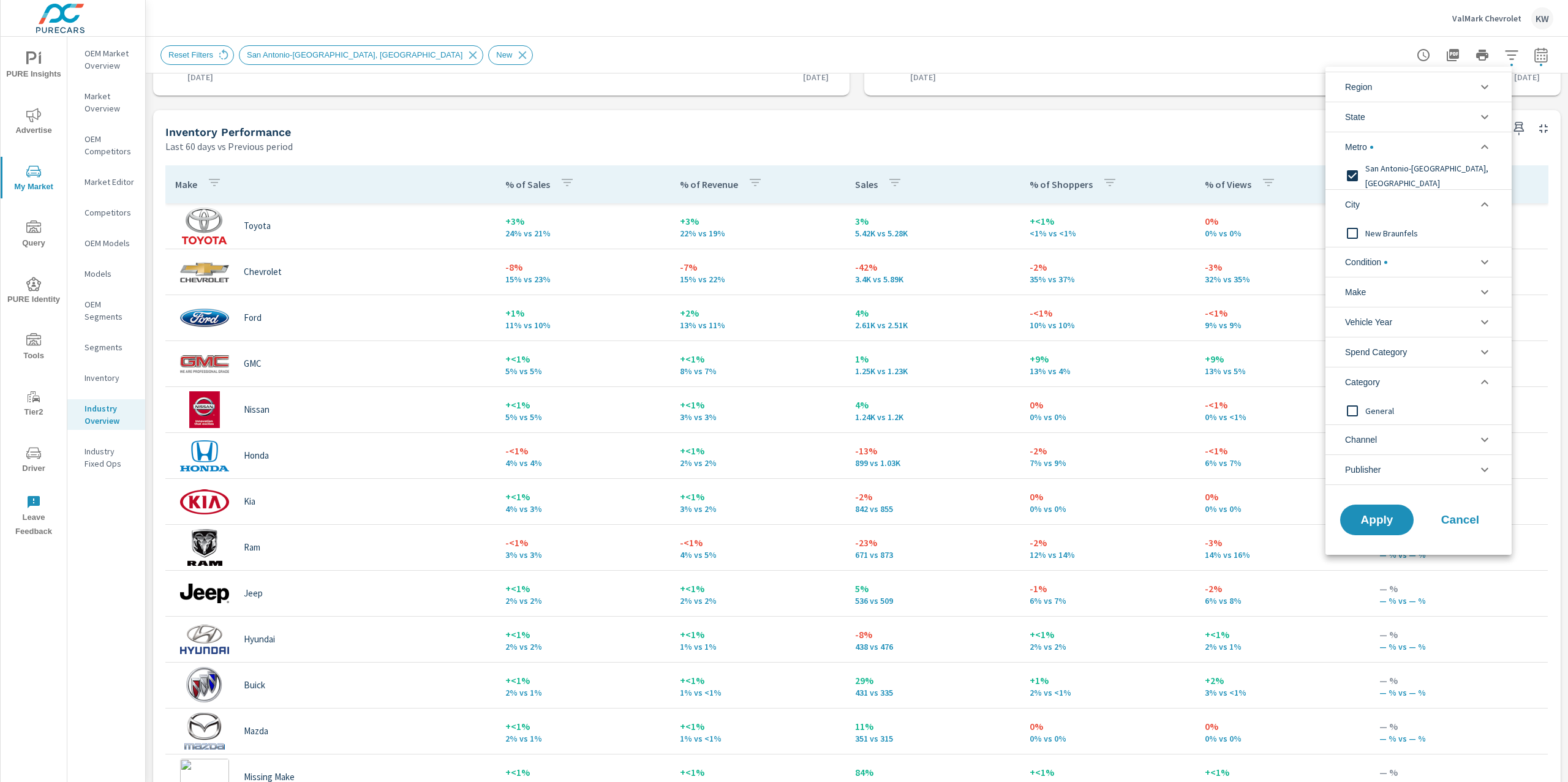
click at [1487, 384] on icon "filter options" at bounding box center [1484, 382] width 15 height 15
click at [1482, 439] on icon "filter options" at bounding box center [1484, 442] width 15 height 15
click at [1488, 204] on icon "filter options" at bounding box center [1484, 204] width 15 height 15
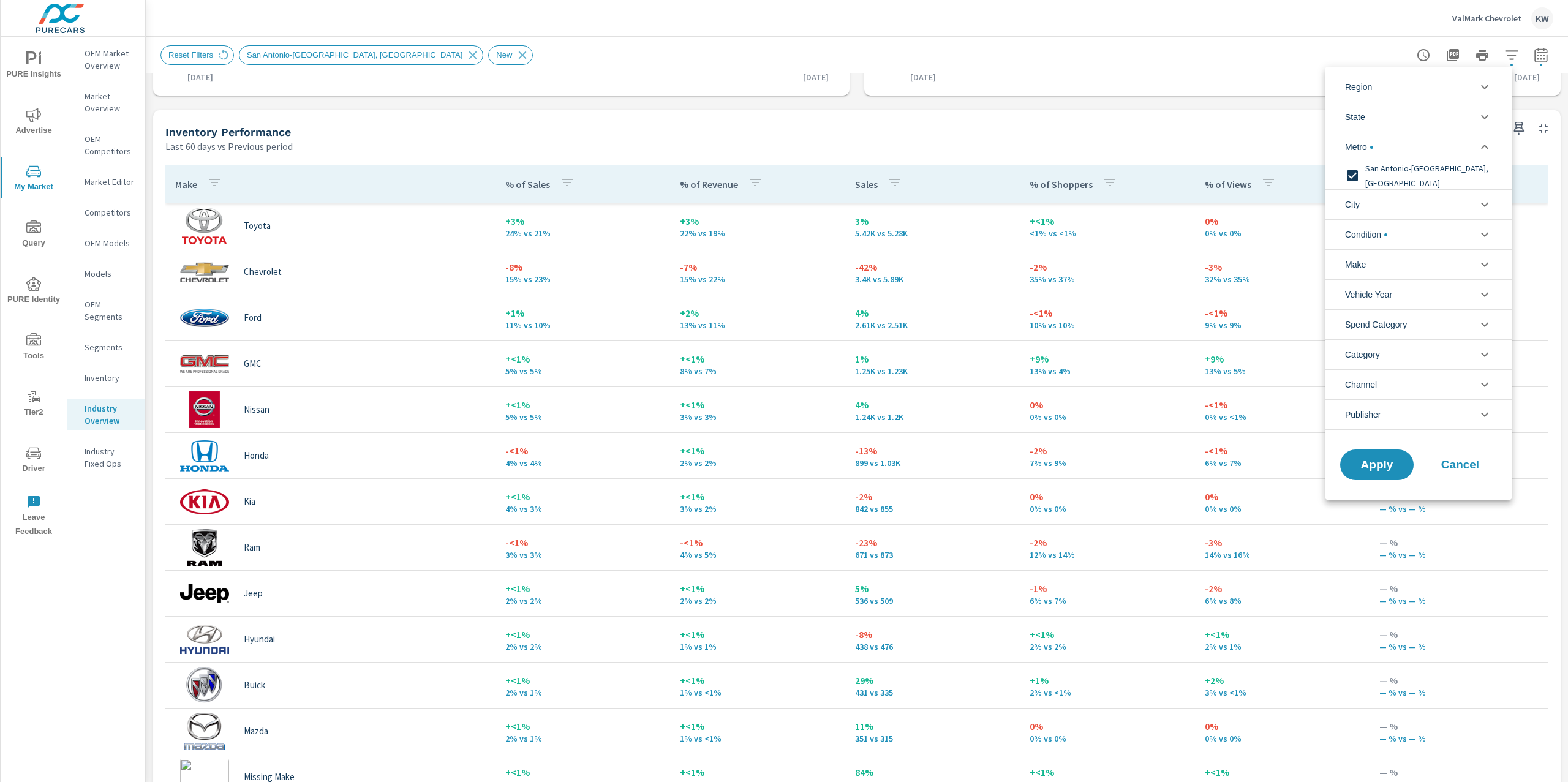
click at [1487, 115] on icon "filter options" at bounding box center [1484, 116] width 15 height 15
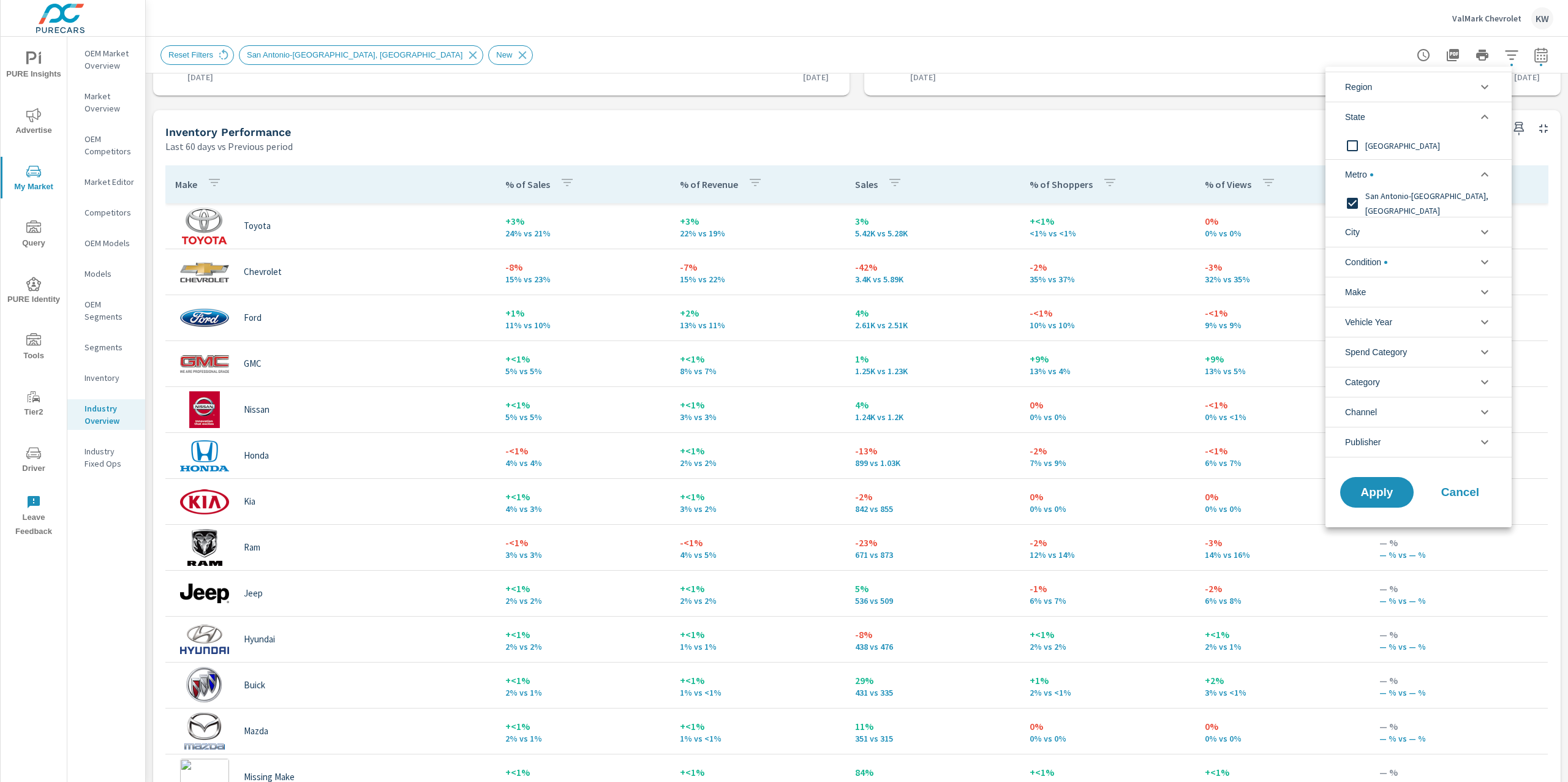
click at [1487, 115] on icon "filter options" at bounding box center [1484, 116] width 15 height 15
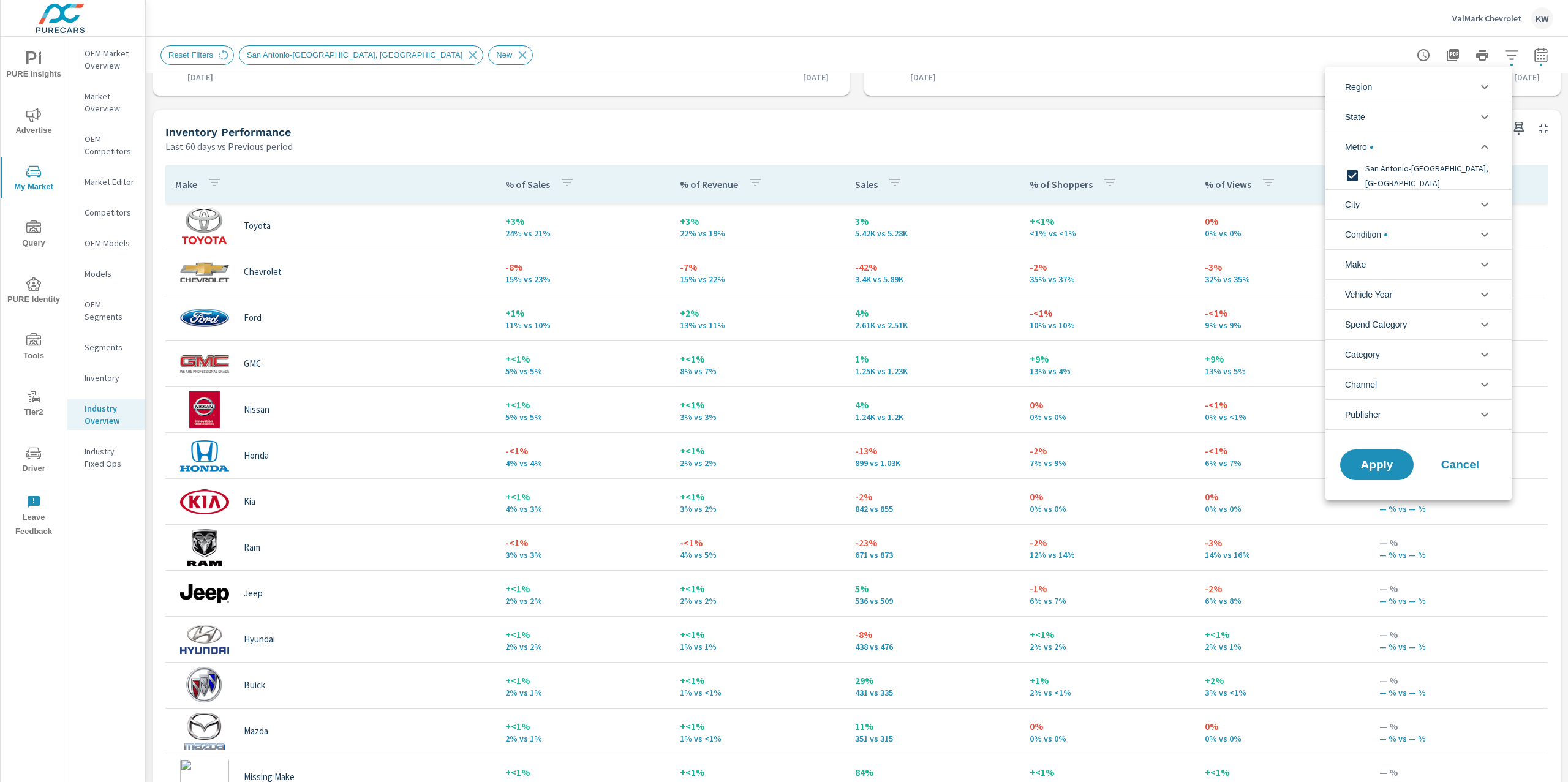
click at [1487, 87] on icon "filter options" at bounding box center [1484, 87] width 8 height 4
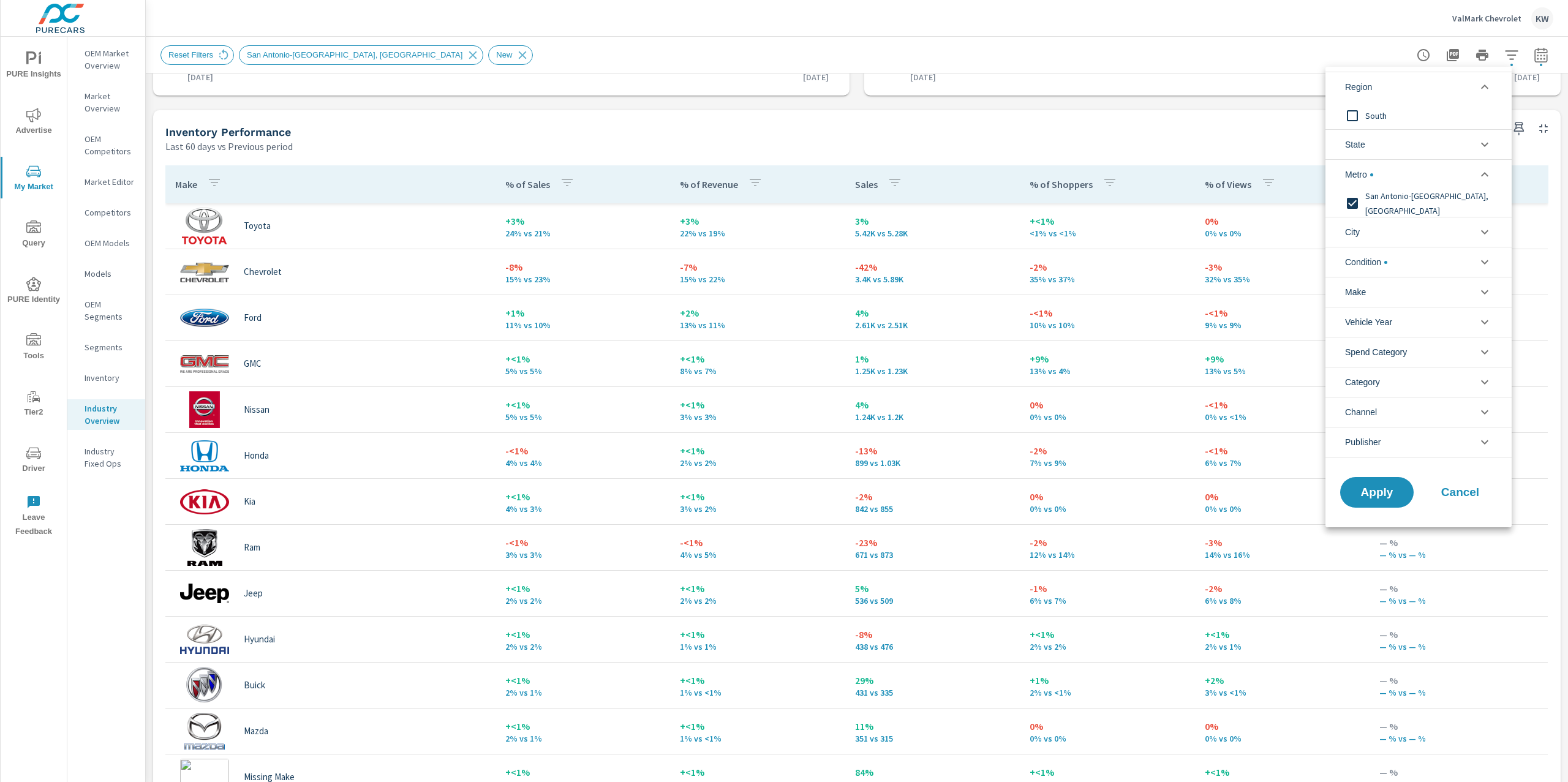
click at [1353, 119] on input "filter options" at bounding box center [1352, 116] width 26 height 26
click at [1373, 494] on span "Apply" at bounding box center [1377, 492] width 50 height 12
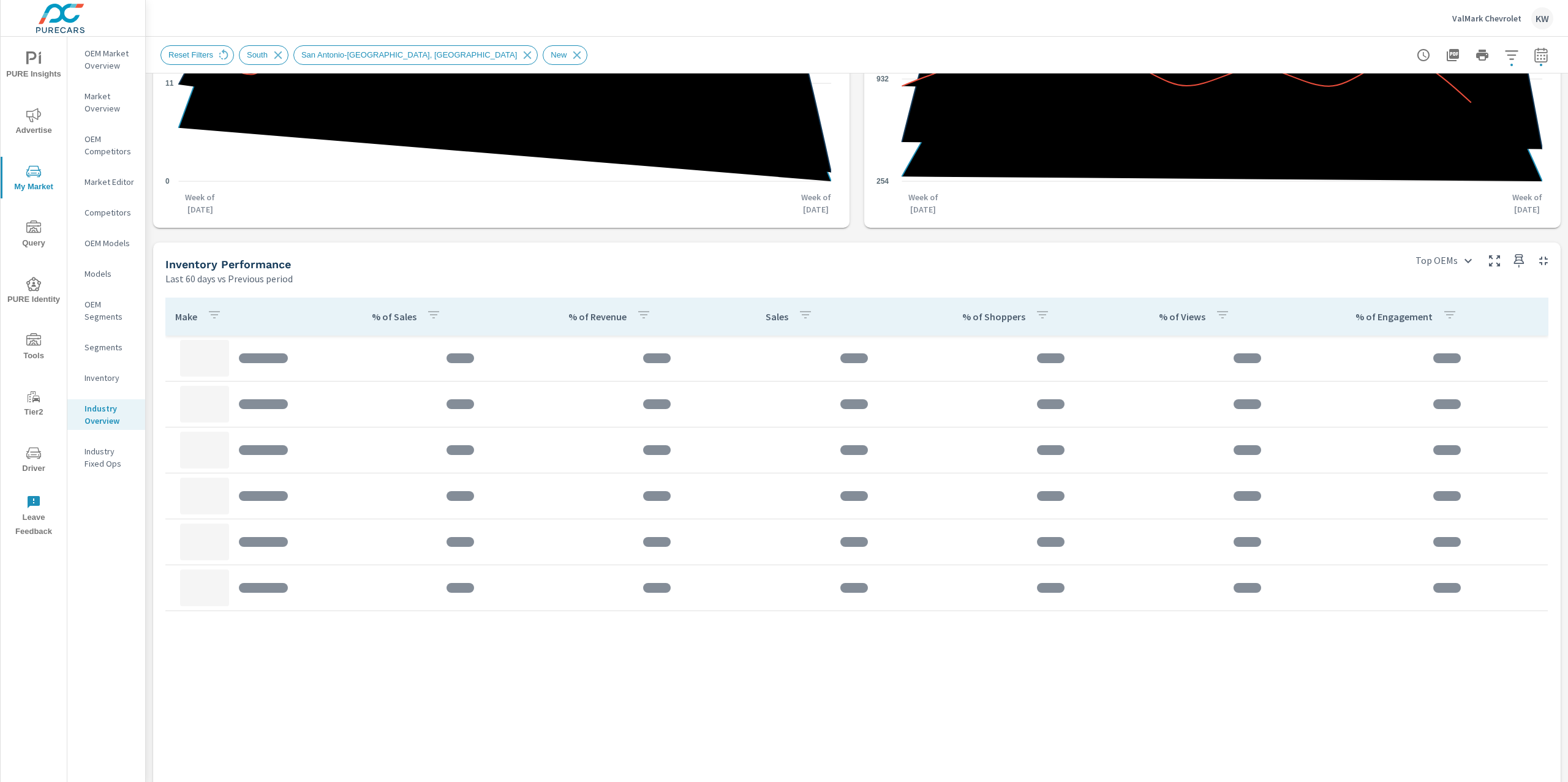
scroll to position [392, 0]
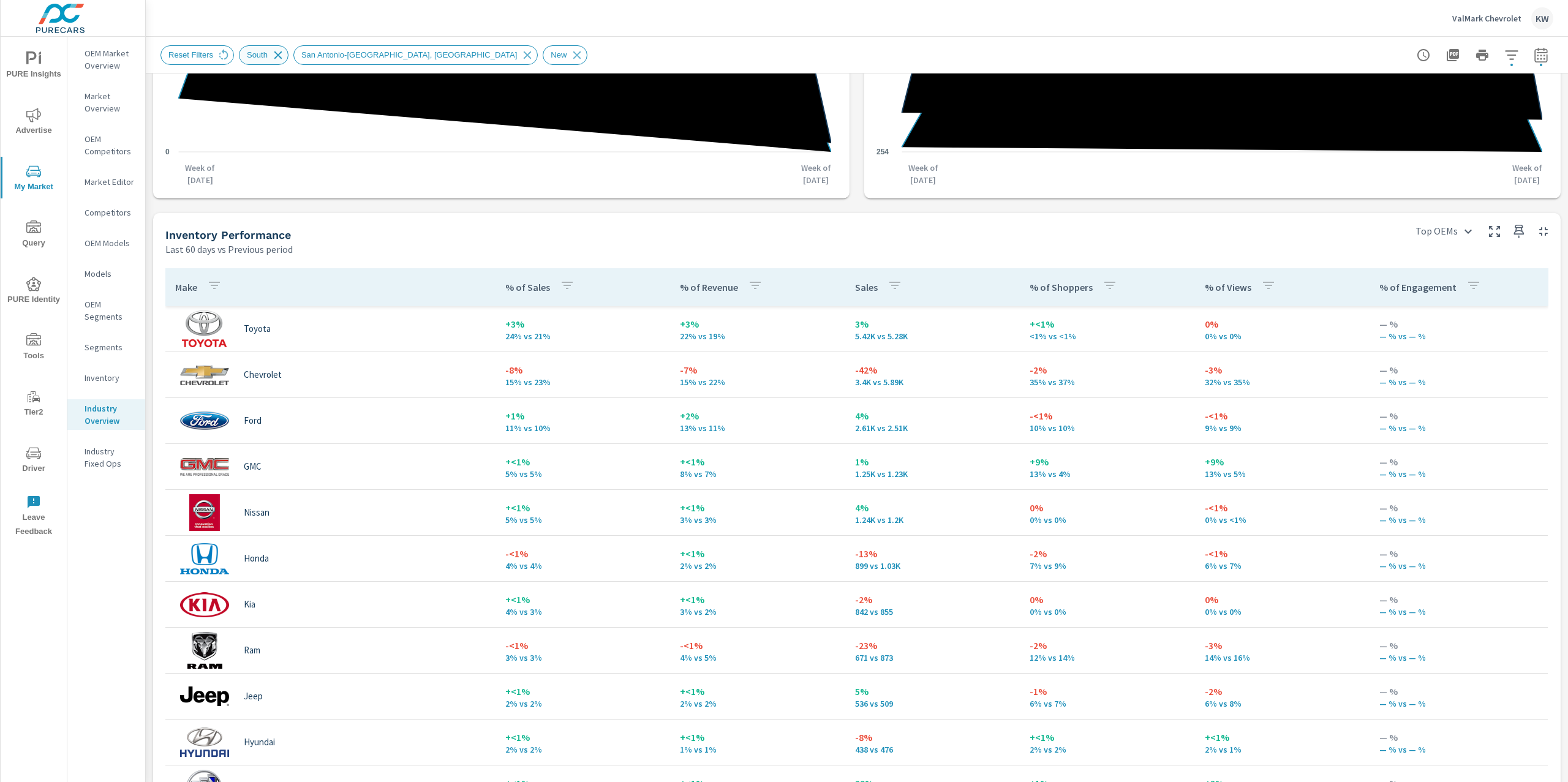
click at [282, 53] on icon at bounding box center [278, 54] width 8 height 8
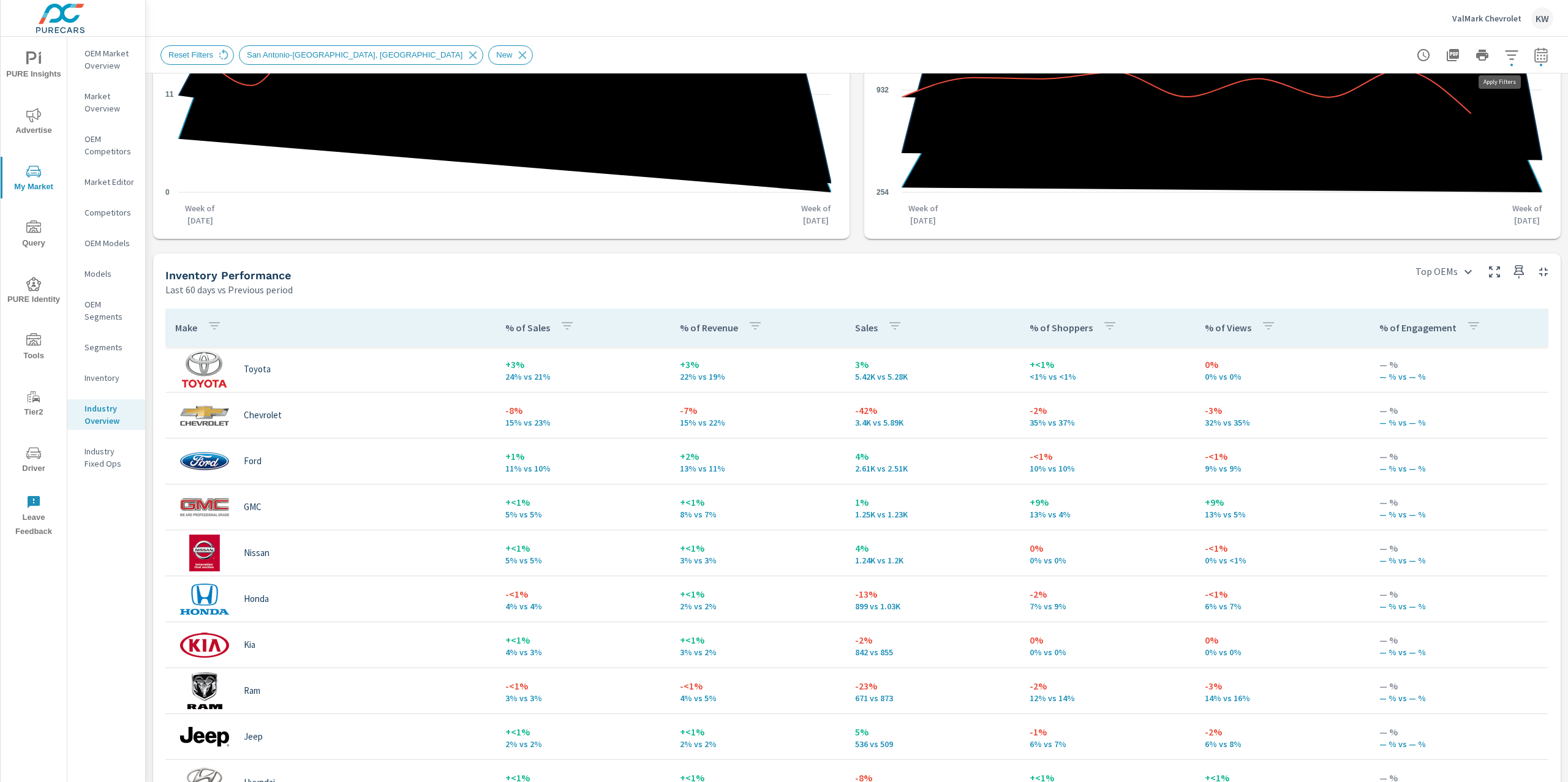
click at [1499, 63] on button "button" at bounding box center [1511, 54] width 24 height 24
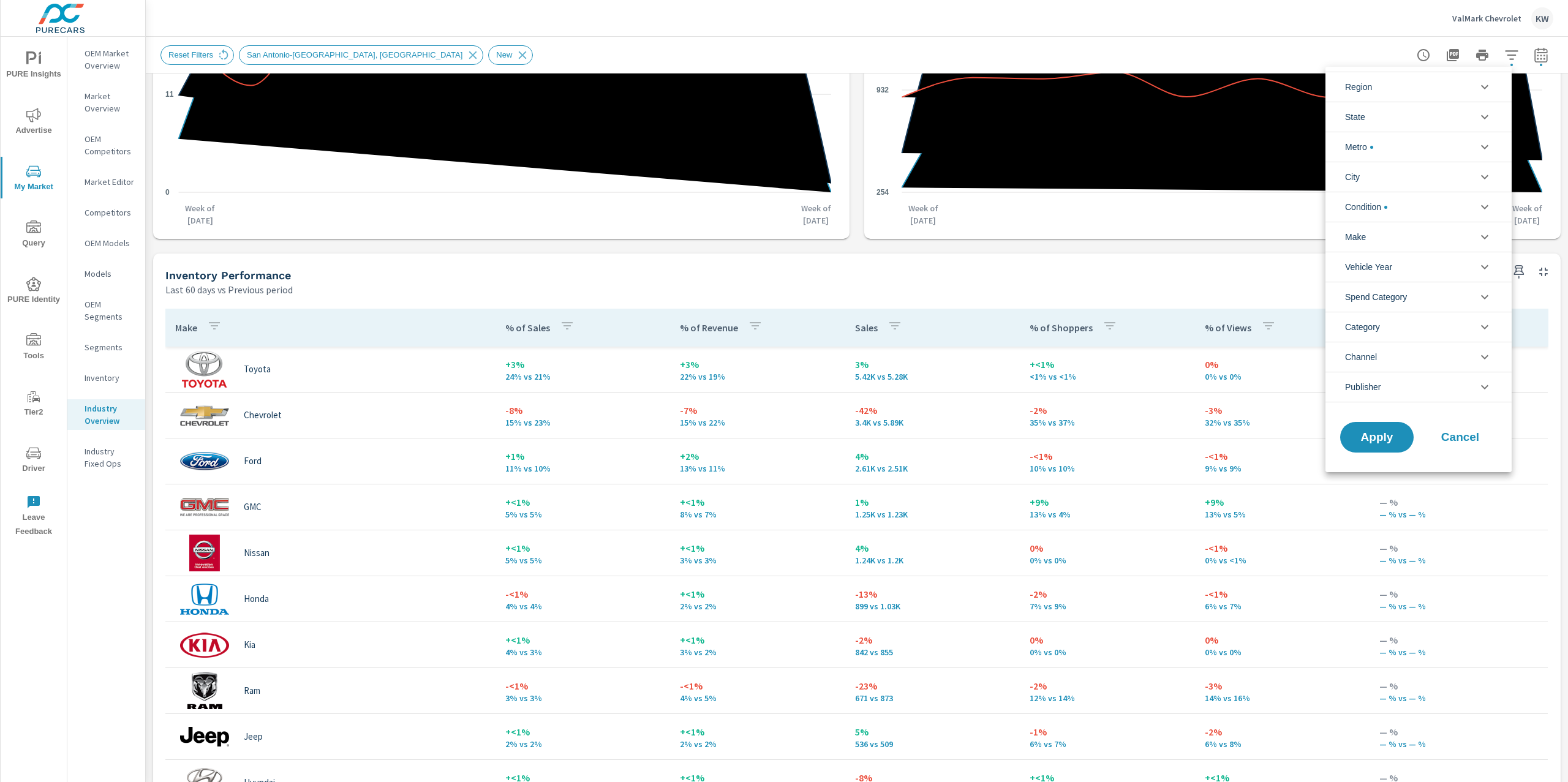
click at [1484, 299] on icon "filter options" at bounding box center [1484, 297] width 8 height 4
click at [1484, 299] on icon "filter options" at bounding box center [1484, 296] width 15 height 15
click at [1482, 324] on icon "filter options" at bounding box center [1484, 326] width 15 height 15
click at [1486, 176] on icon "filter options" at bounding box center [1484, 176] width 15 height 15
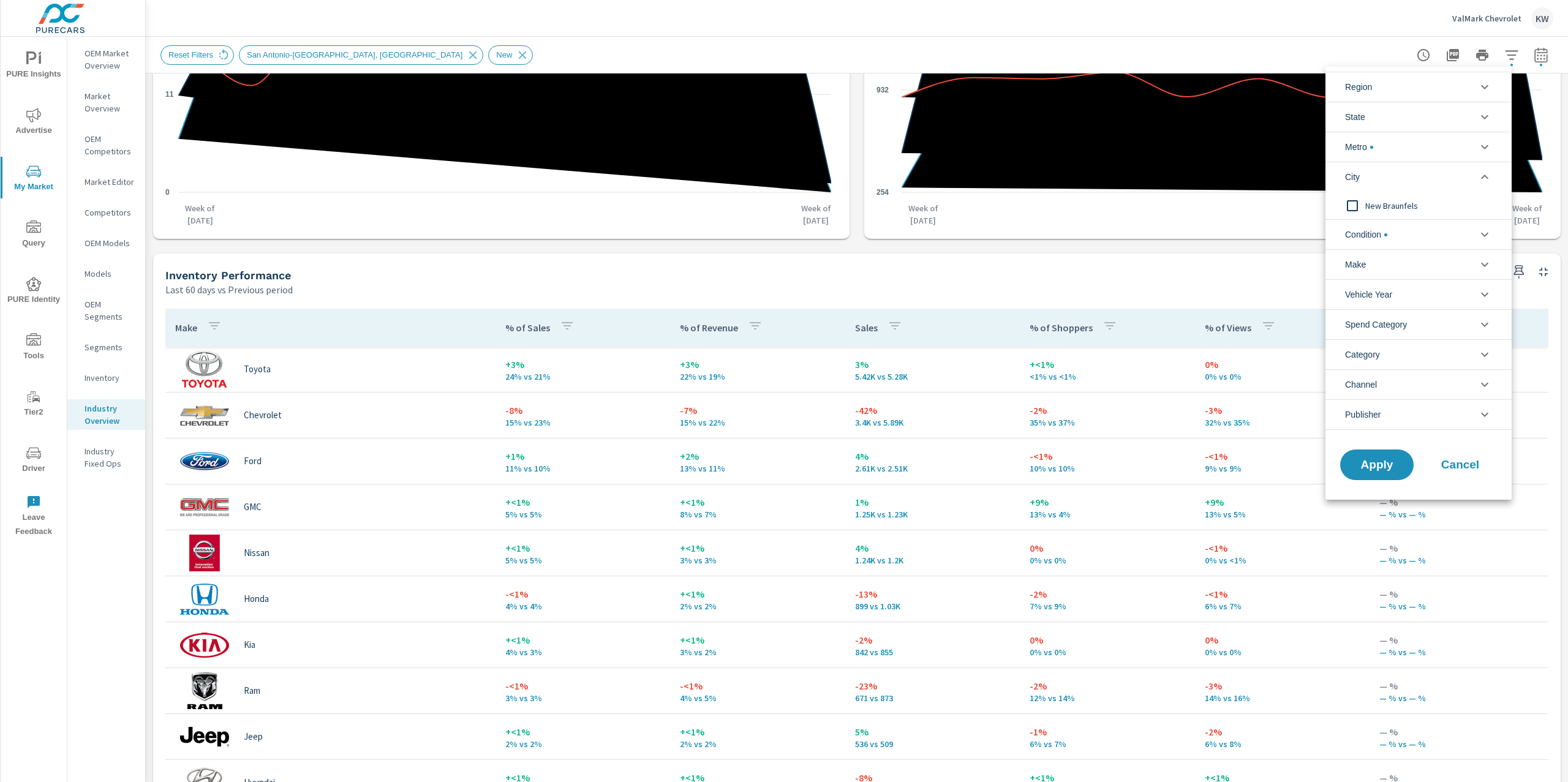
click at [1486, 177] on icon "filter options" at bounding box center [1484, 176] width 8 height 4
click at [1488, 150] on icon "filter options" at bounding box center [1484, 146] width 15 height 15
click at [1483, 88] on icon "filter options" at bounding box center [1484, 87] width 8 height 4
click at [1483, 88] on icon "filter options" at bounding box center [1484, 87] width 15 height 15
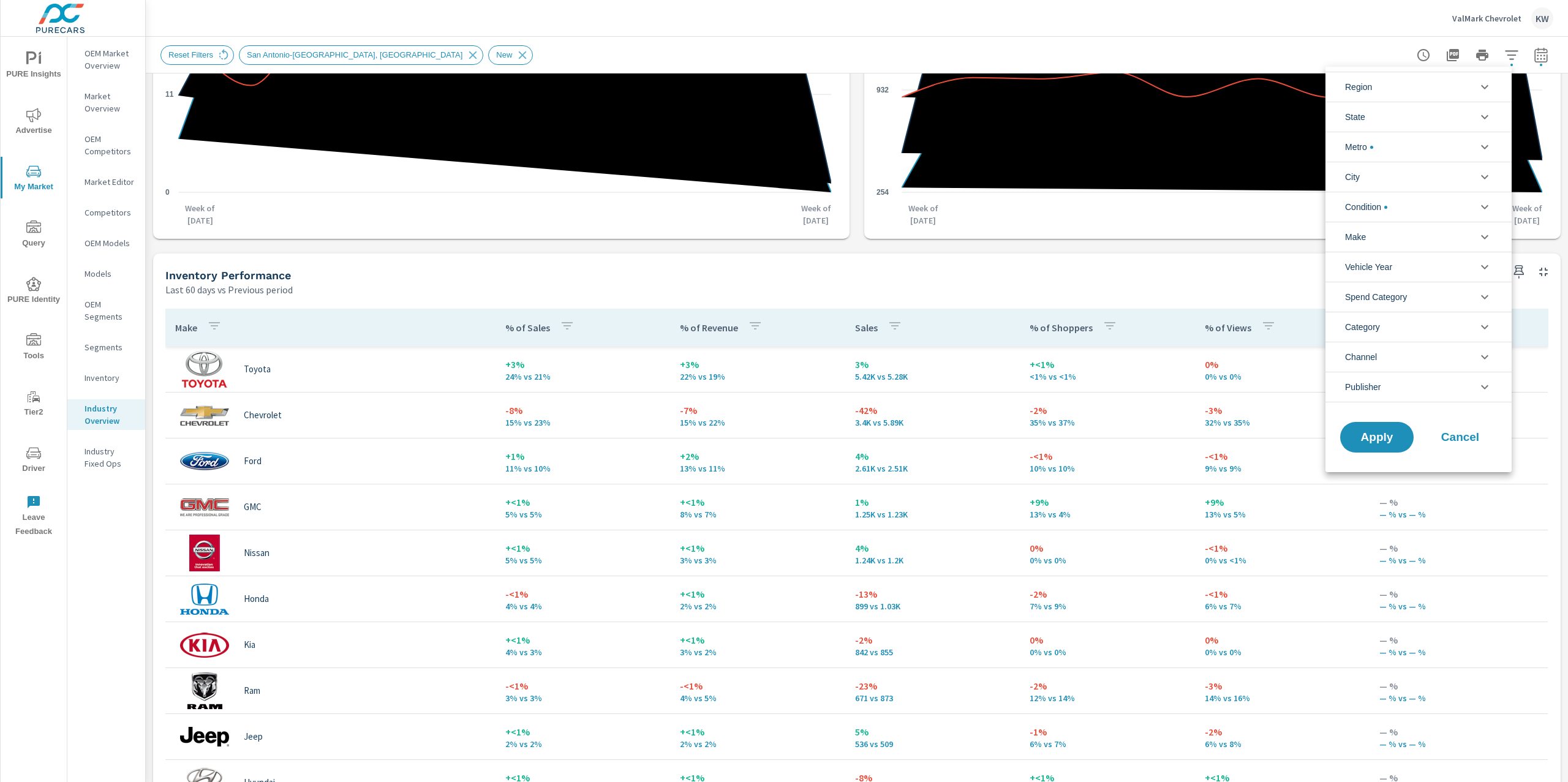
scroll to position [352, 0]
